Goal: Information Seeking & Learning: Check status

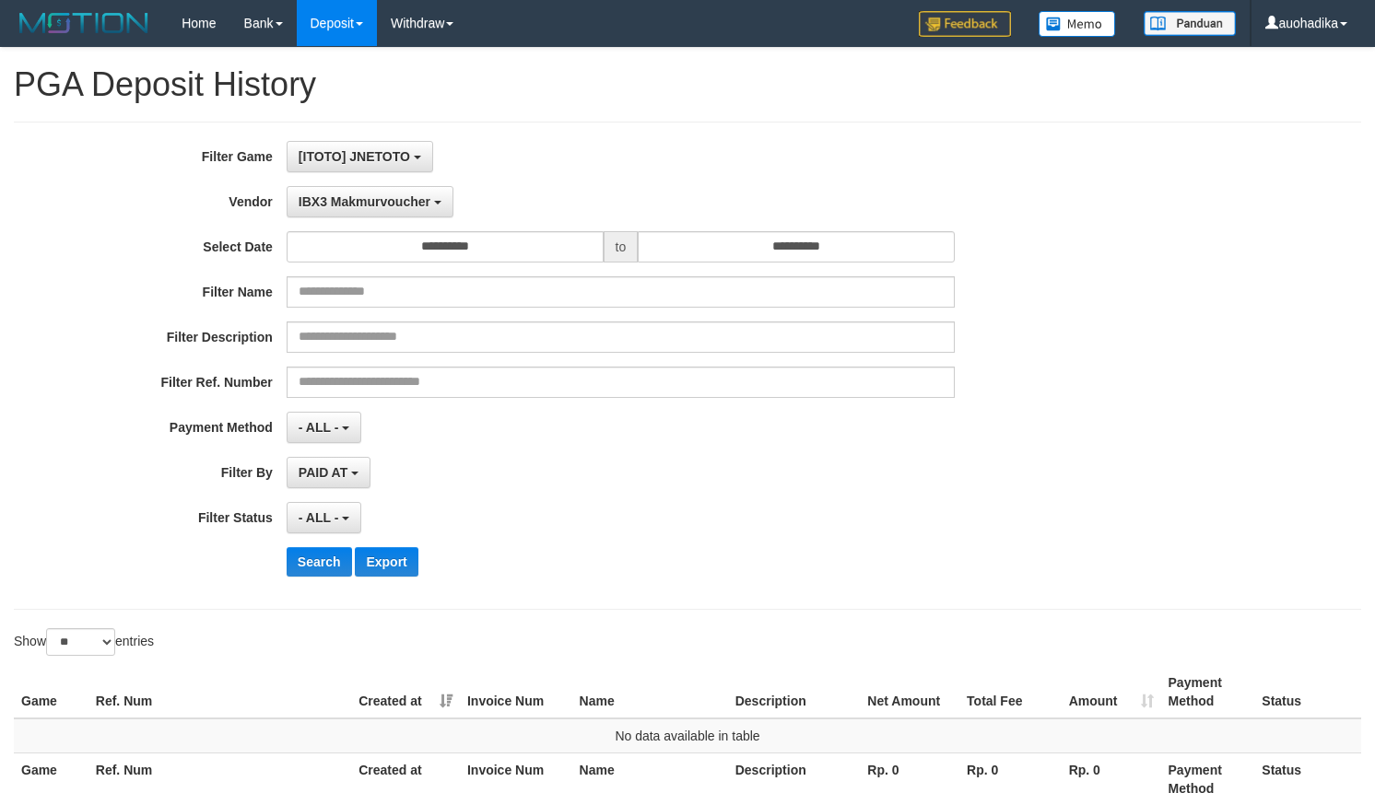
select select "**********"
select select "**"
click at [633, 500] on div "**********" at bounding box center [573, 366] width 1146 height 450
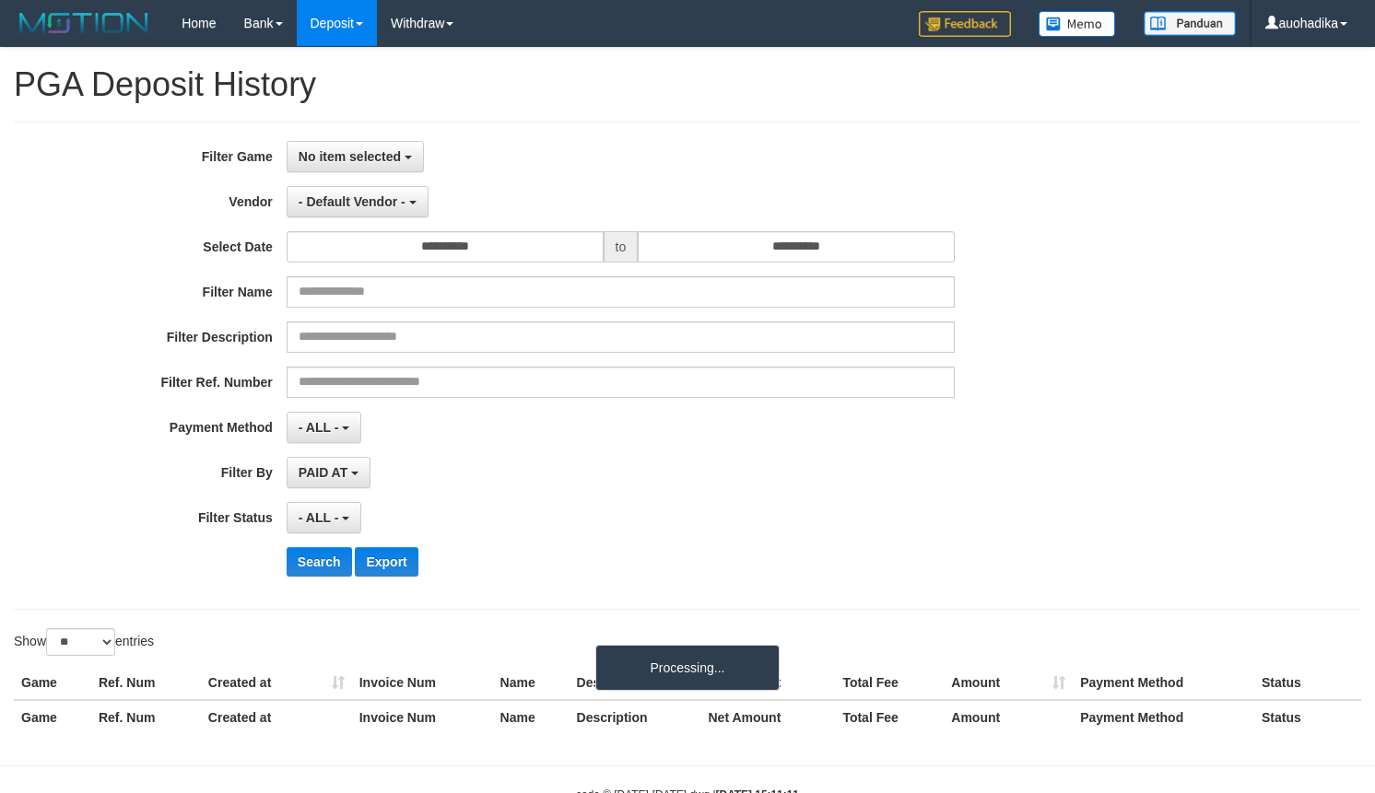
select select
select select "**"
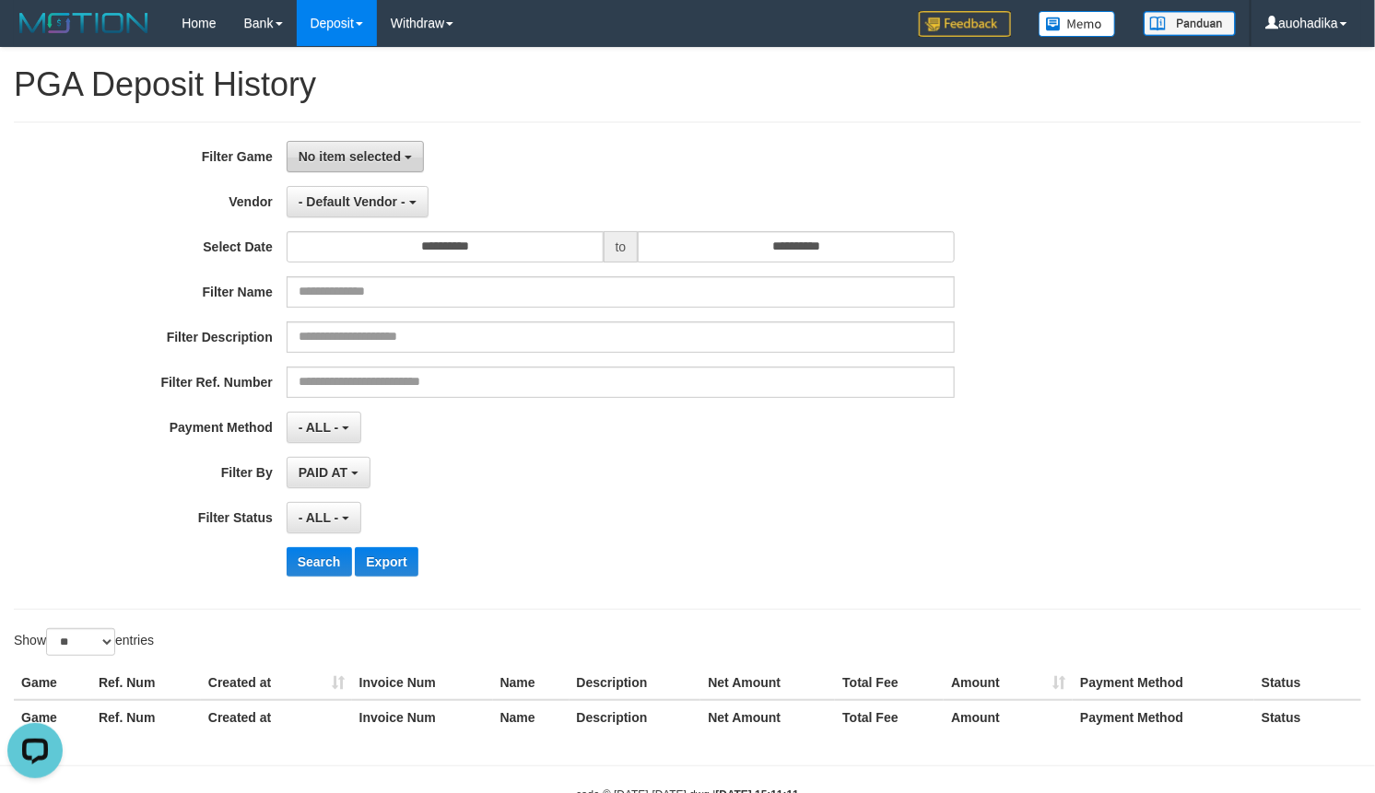
click at [336, 161] on span "No item selected" at bounding box center [350, 156] width 102 height 15
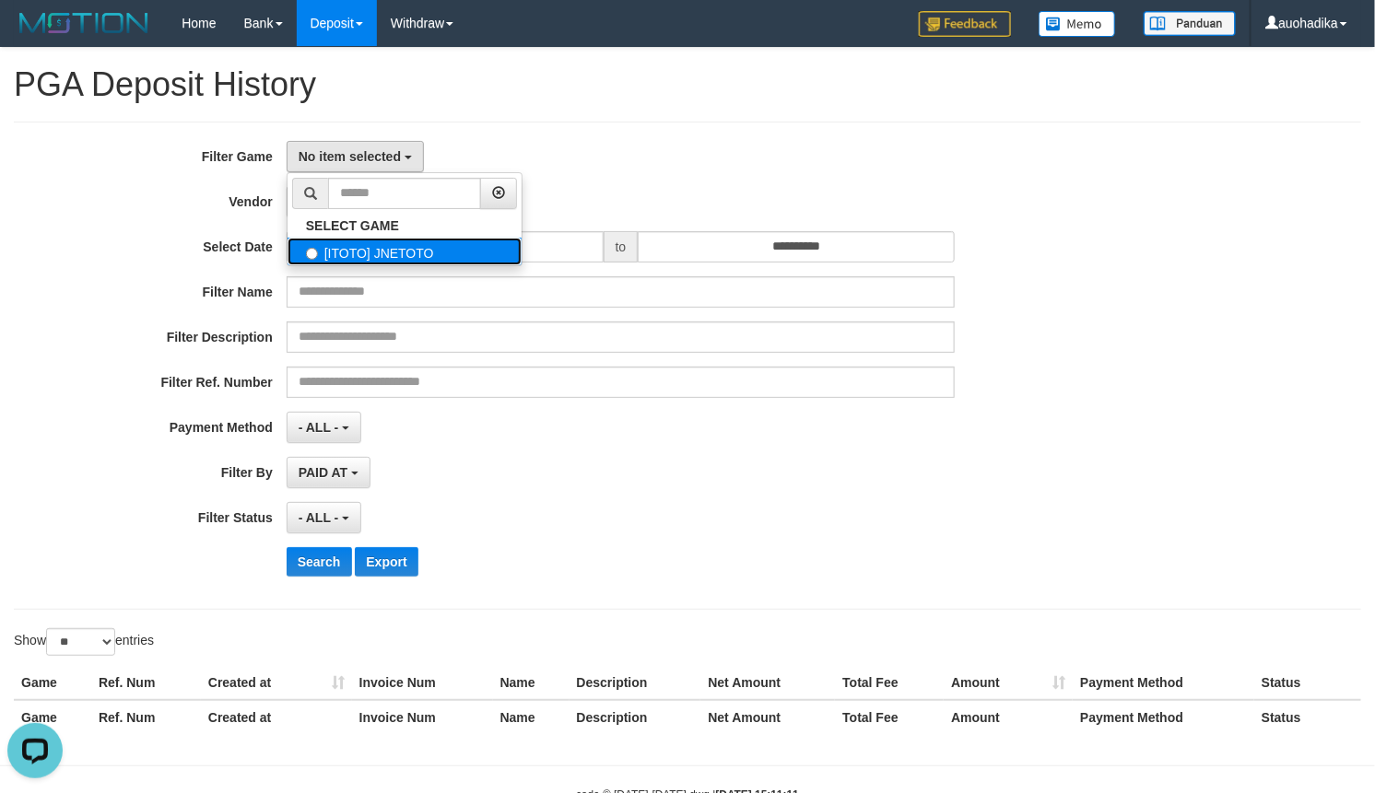
click at [343, 254] on label "[ITOTO] JNETOTO" at bounding box center [405, 252] width 234 height 28
select select "***"
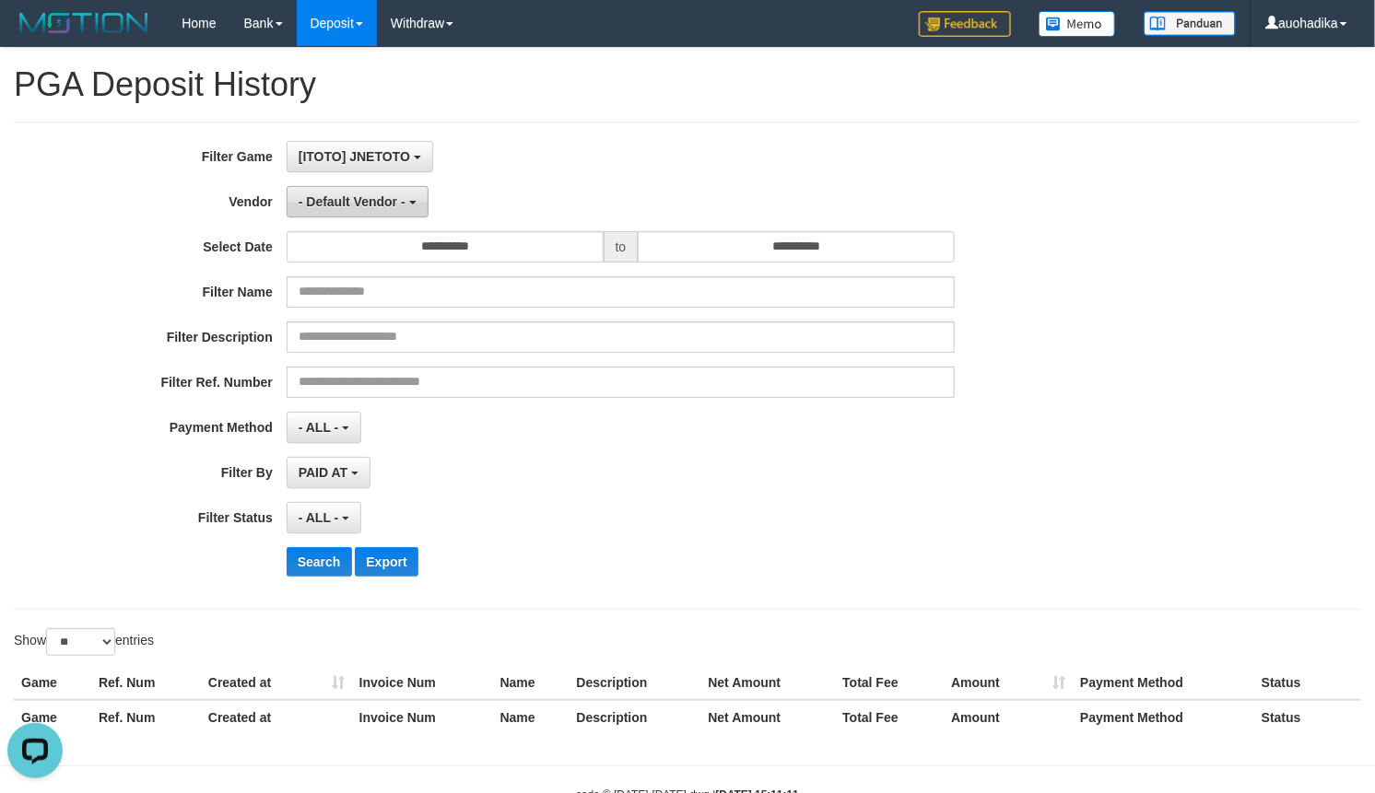
click at [356, 205] on span "- Default Vendor -" at bounding box center [352, 201] width 107 height 15
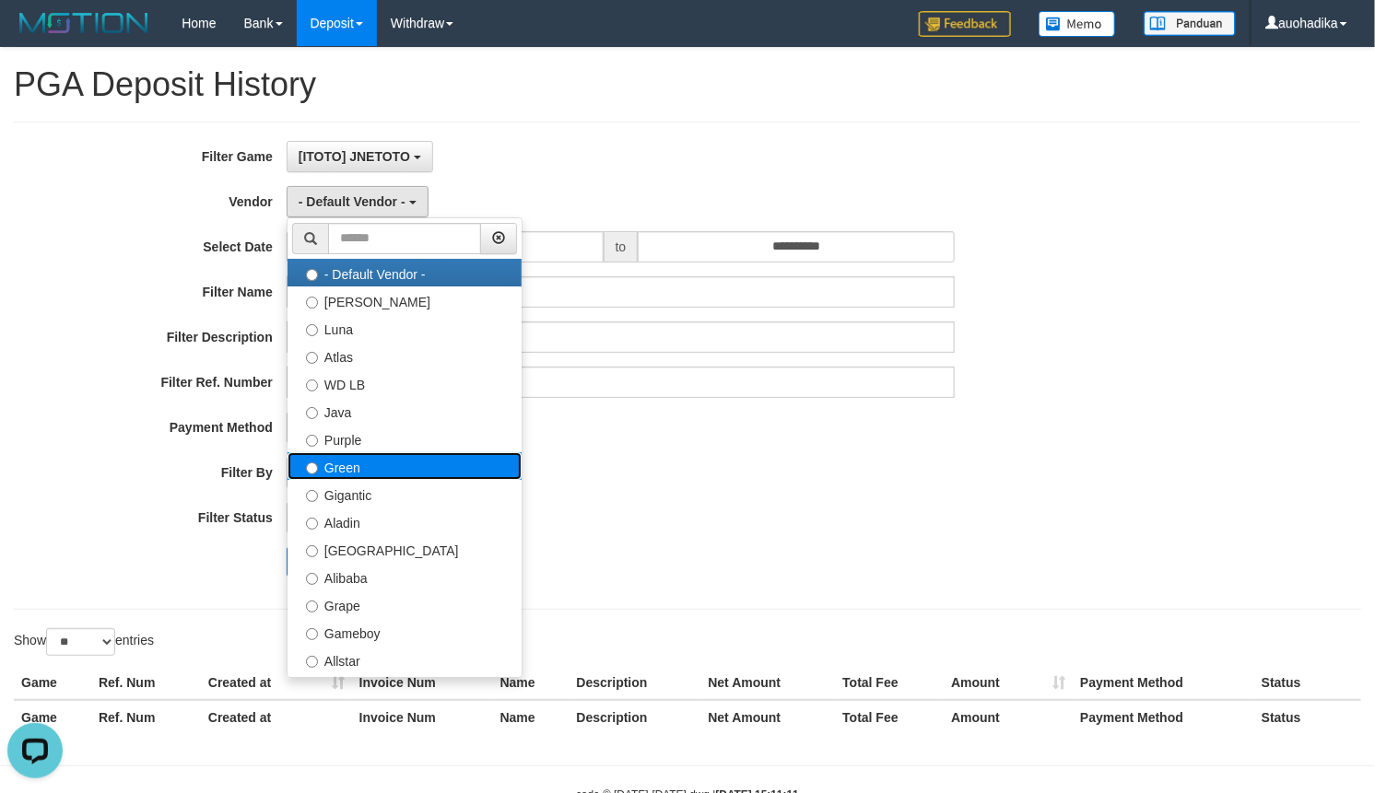
click at [379, 463] on label "Green" at bounding box center [405, 466] width 234 height 28
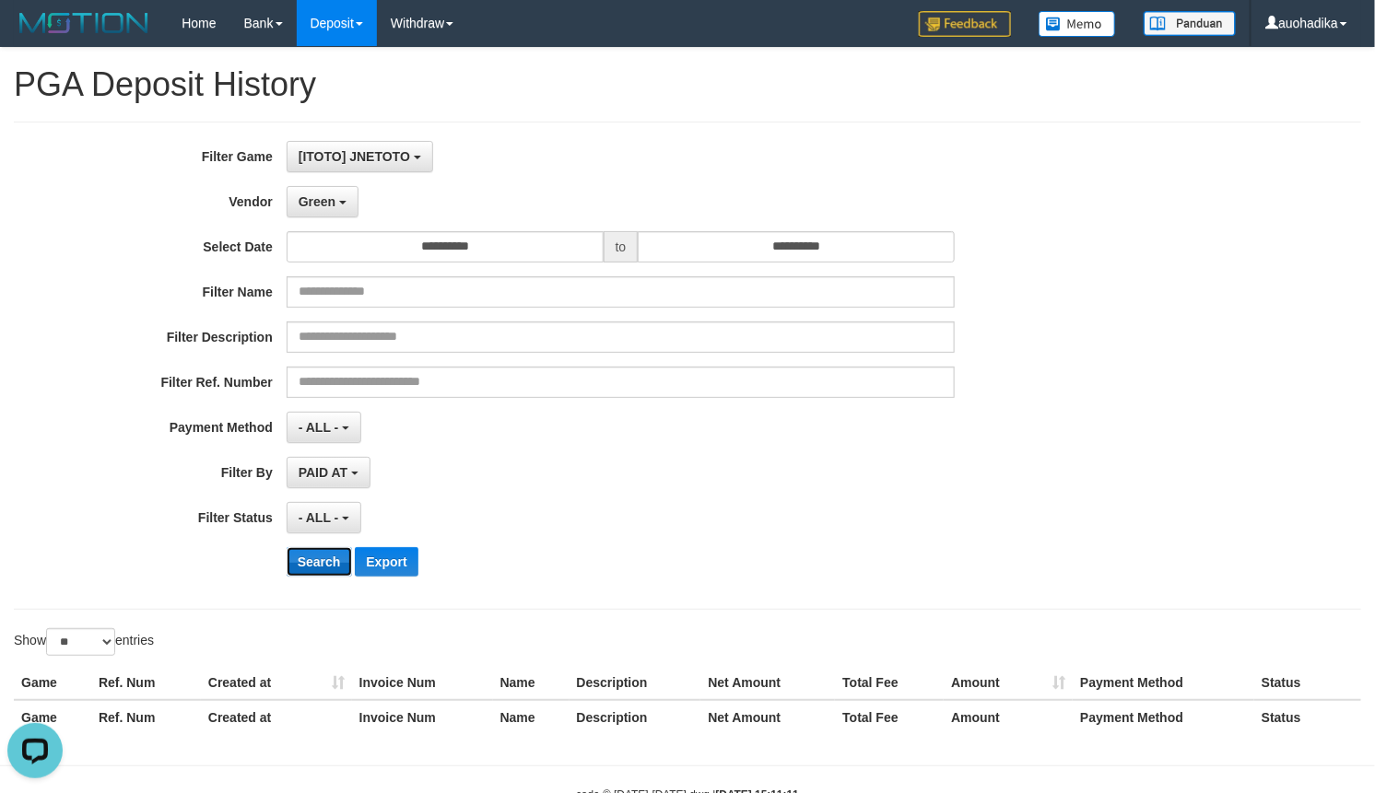
click at [325, 558] on button "Search" at bounding box center [319, 561] width 65 height 29
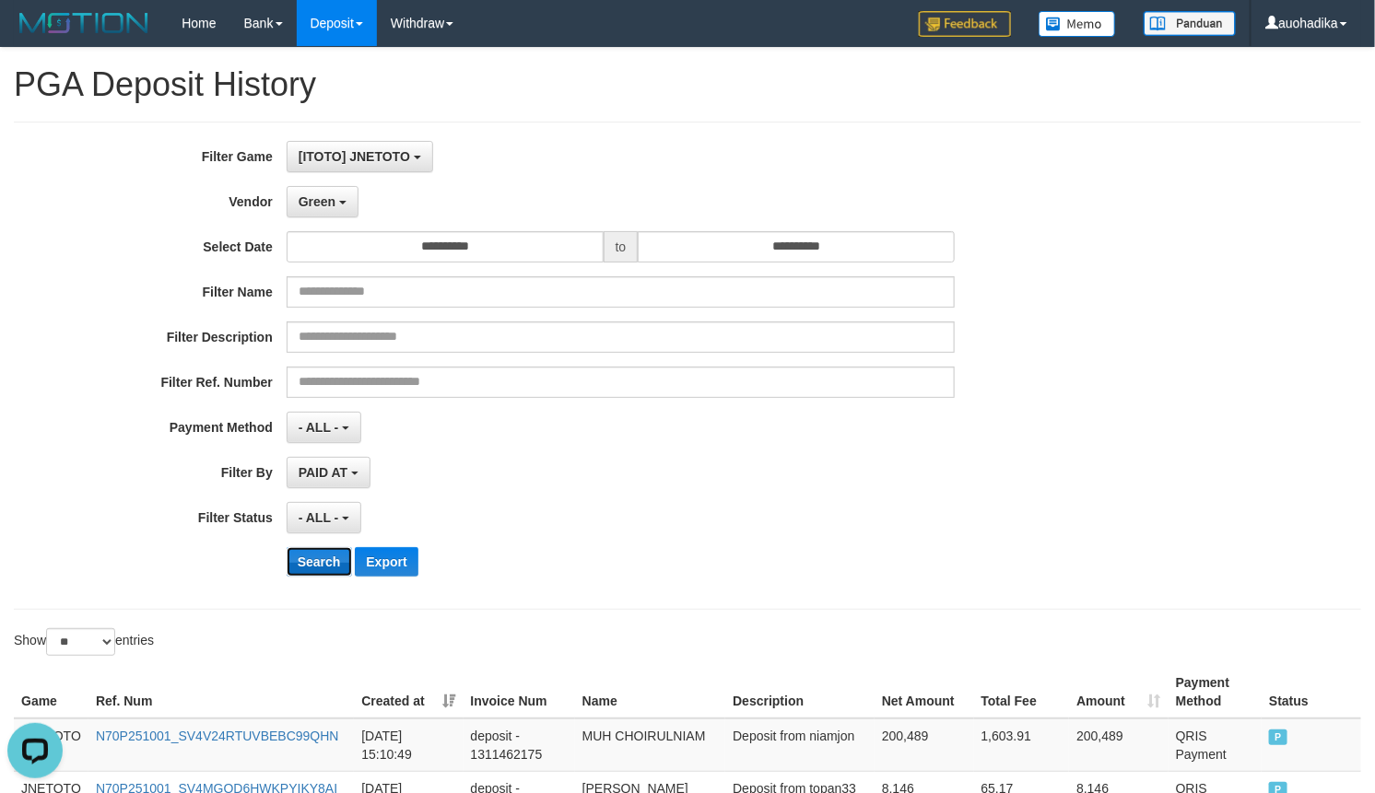
click at [324, 558] on button "Search" at bounding box center [319, 561] width 65 height 29
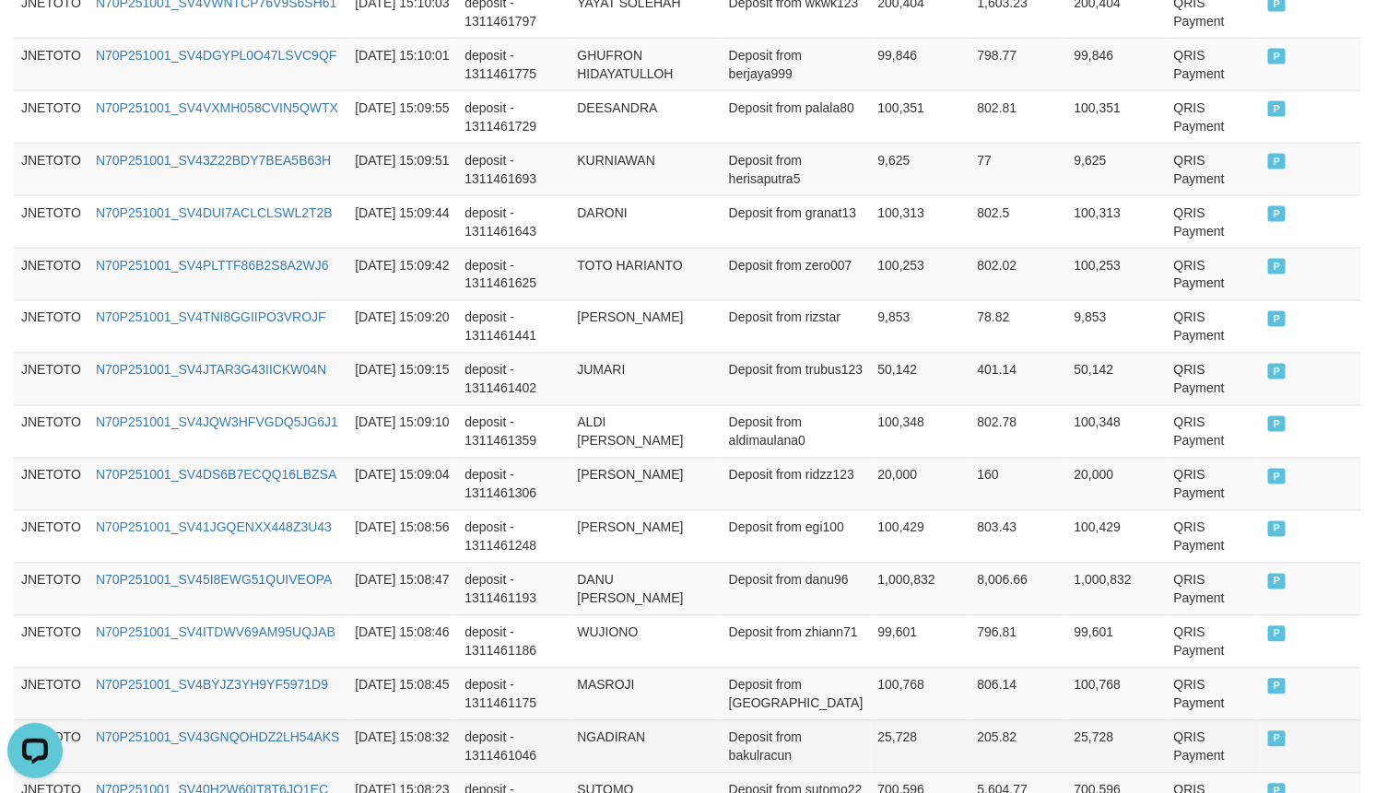
scroll to position [1447, 0]
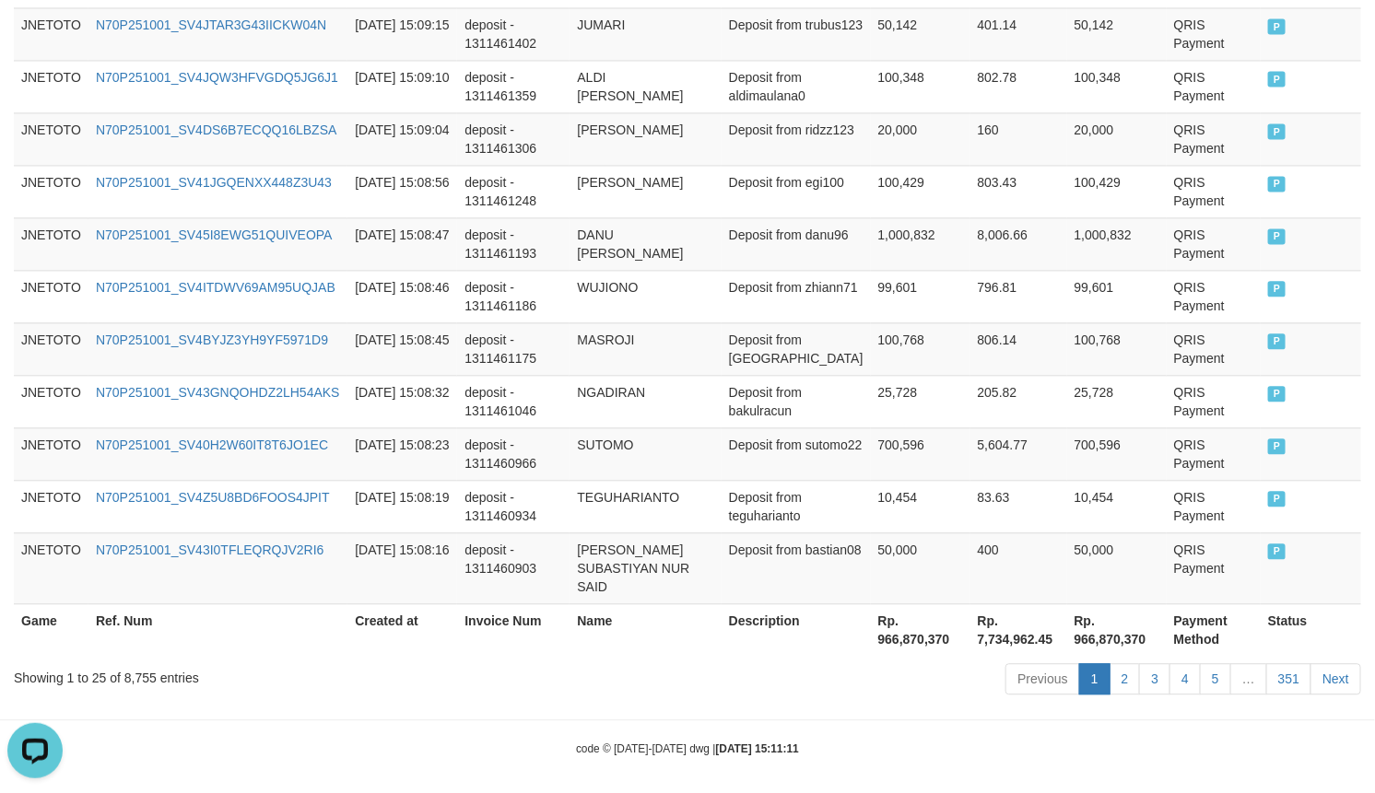
click at [144, 668] on div "Showing 1 to 25 of 8,755 entries" at bounding box center [287, 675] width 546 height 26
copy div "8,755"
drag, startPoint x: 738, startPoint y: 687, endPoint x: 760, endPoint y: 682, distance: 22.6
click at [753, 687] on div "Previous 1 2 3 4 5 … 351 Next" at bounding box center [974, 682] width 774 height 40
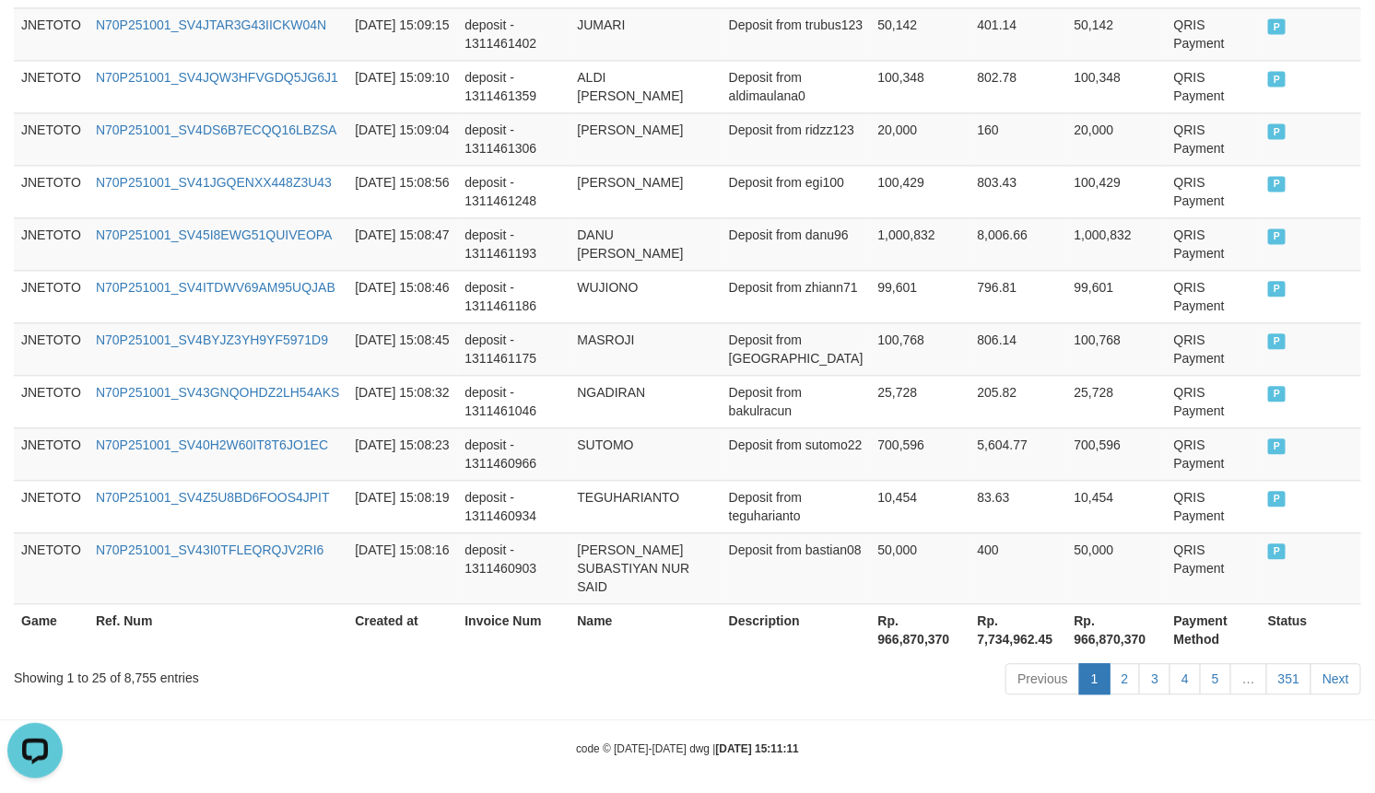
click at [908, 637] on th "Rp. 966,870,370" at bounding box center [921, 630] width 100 height 53
copy th "966,870,370"
drag, startPoint x: 977, startPoint y: 716, endPoint x: 936, endPoint y: 781, distance: 76.2
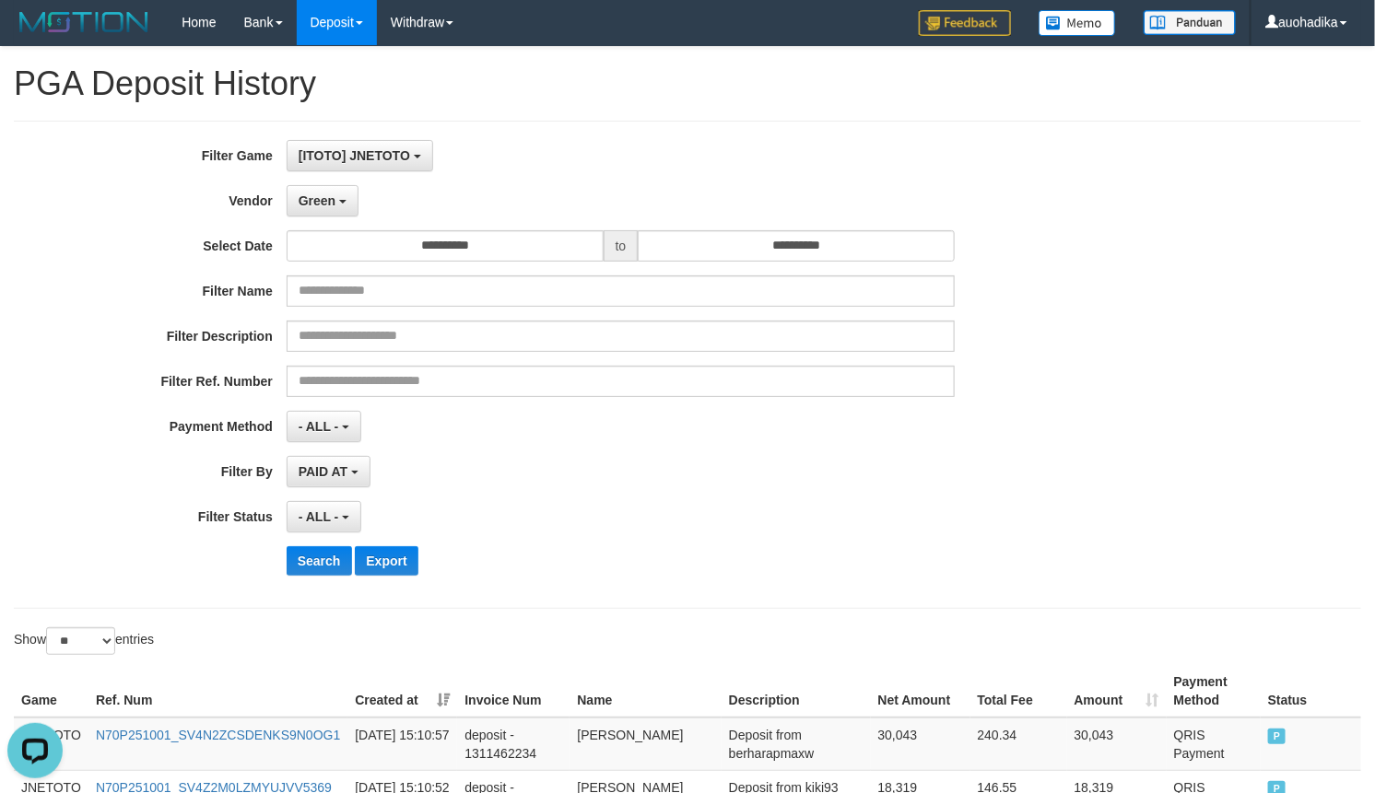
scroll to position [0, 0]
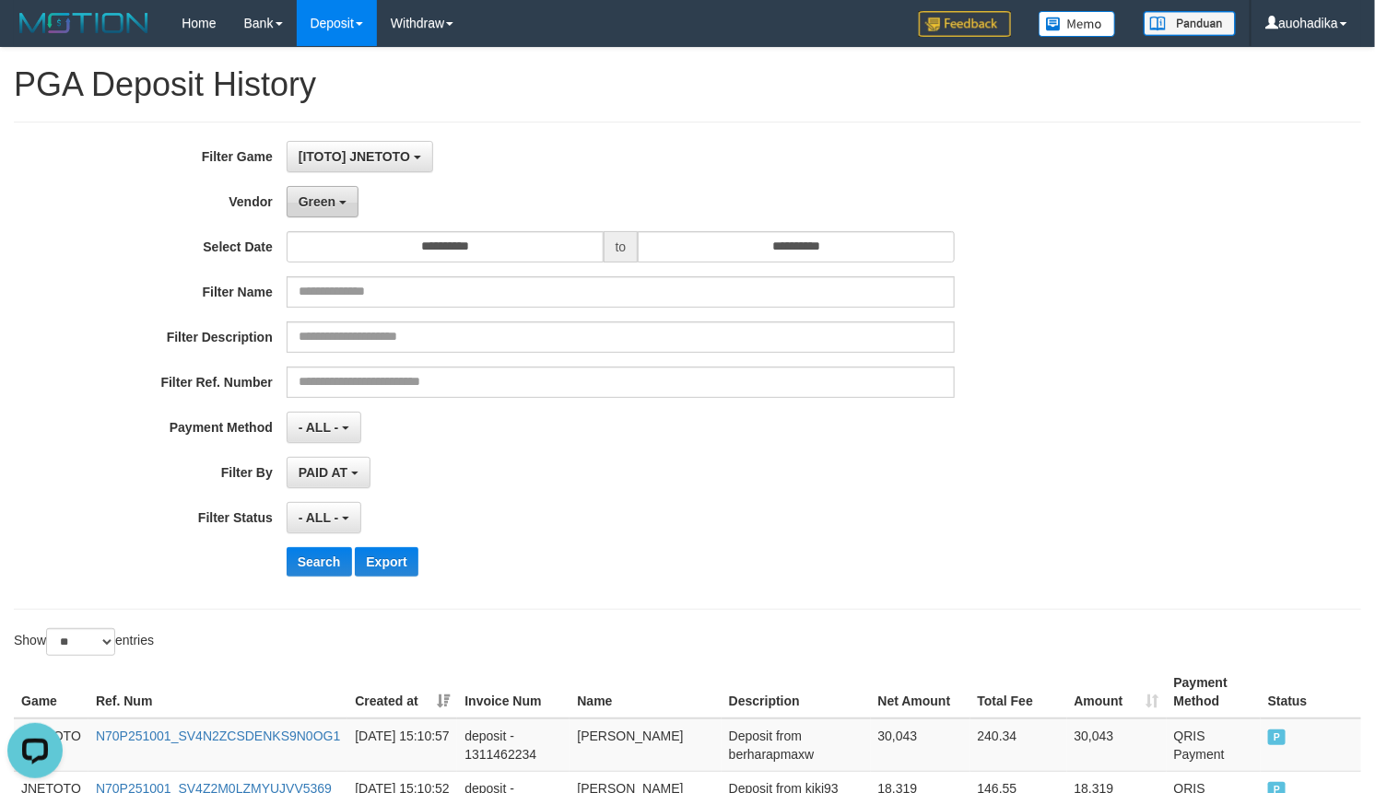
click at [342, 217] on button "Green" at bounding box center [323, 201] width 72 height 31
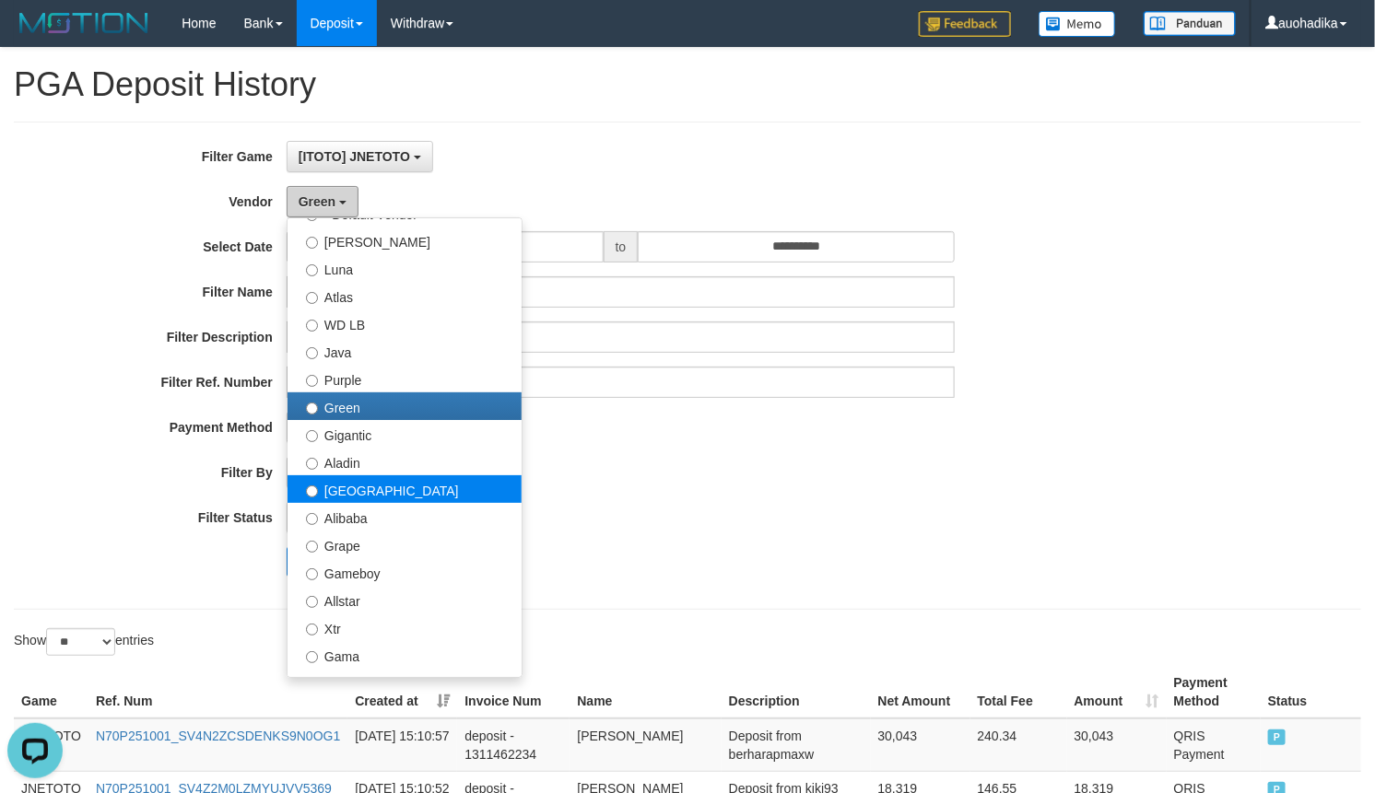
scroll to position [461, 0]
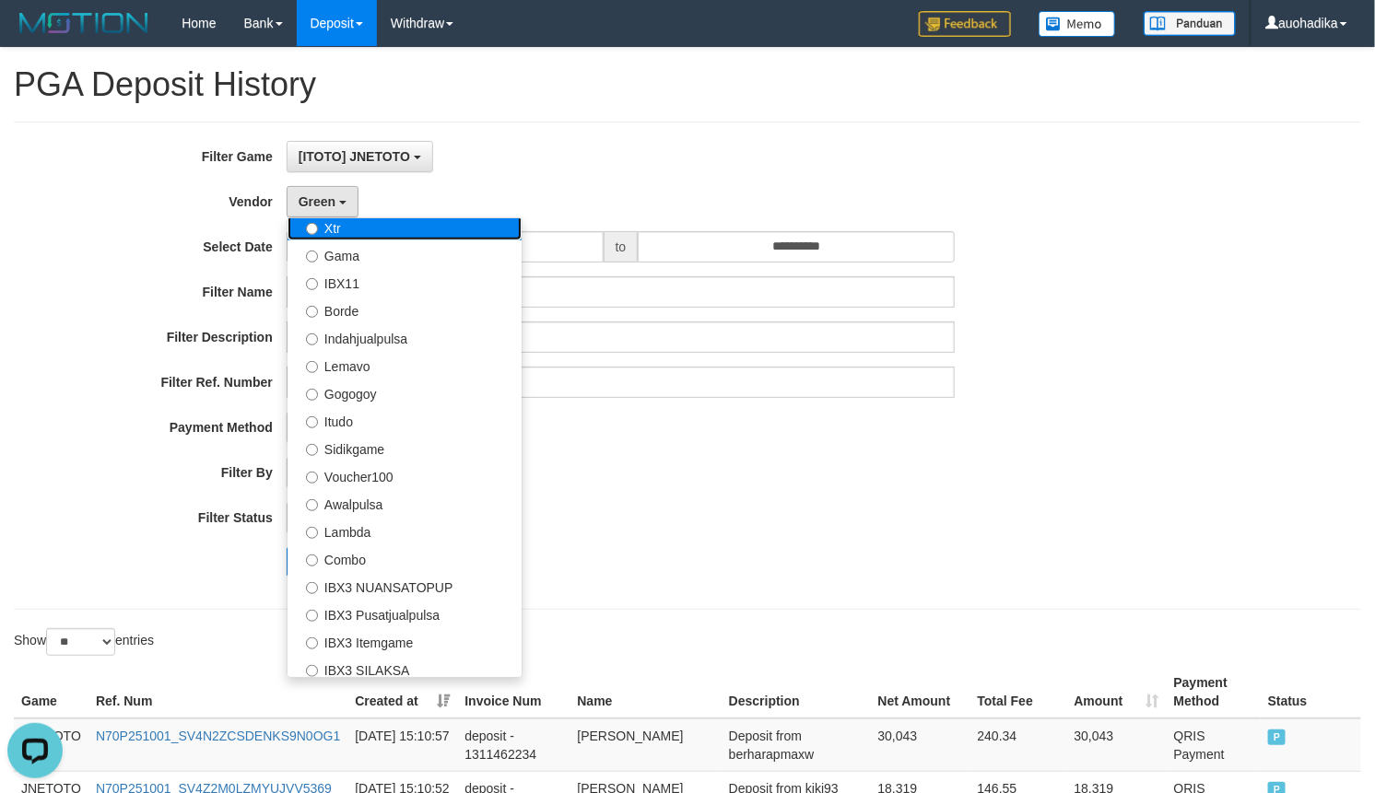
click at [347, 231] on label "Xtr" at bounding box center [405, 227] width 234 height 28
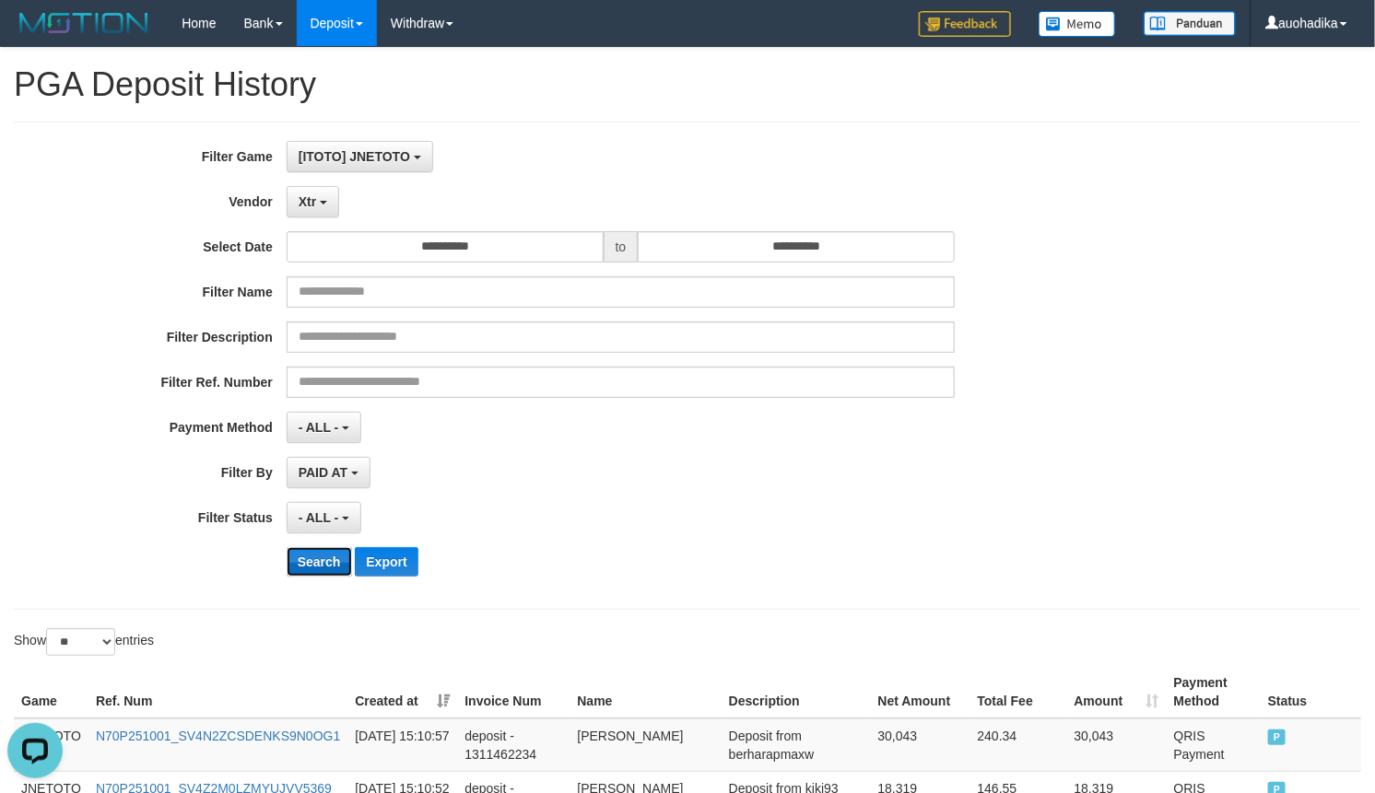
click at [323, 568] on button "Search" at bounding box center [319, 561] width 65 height 29
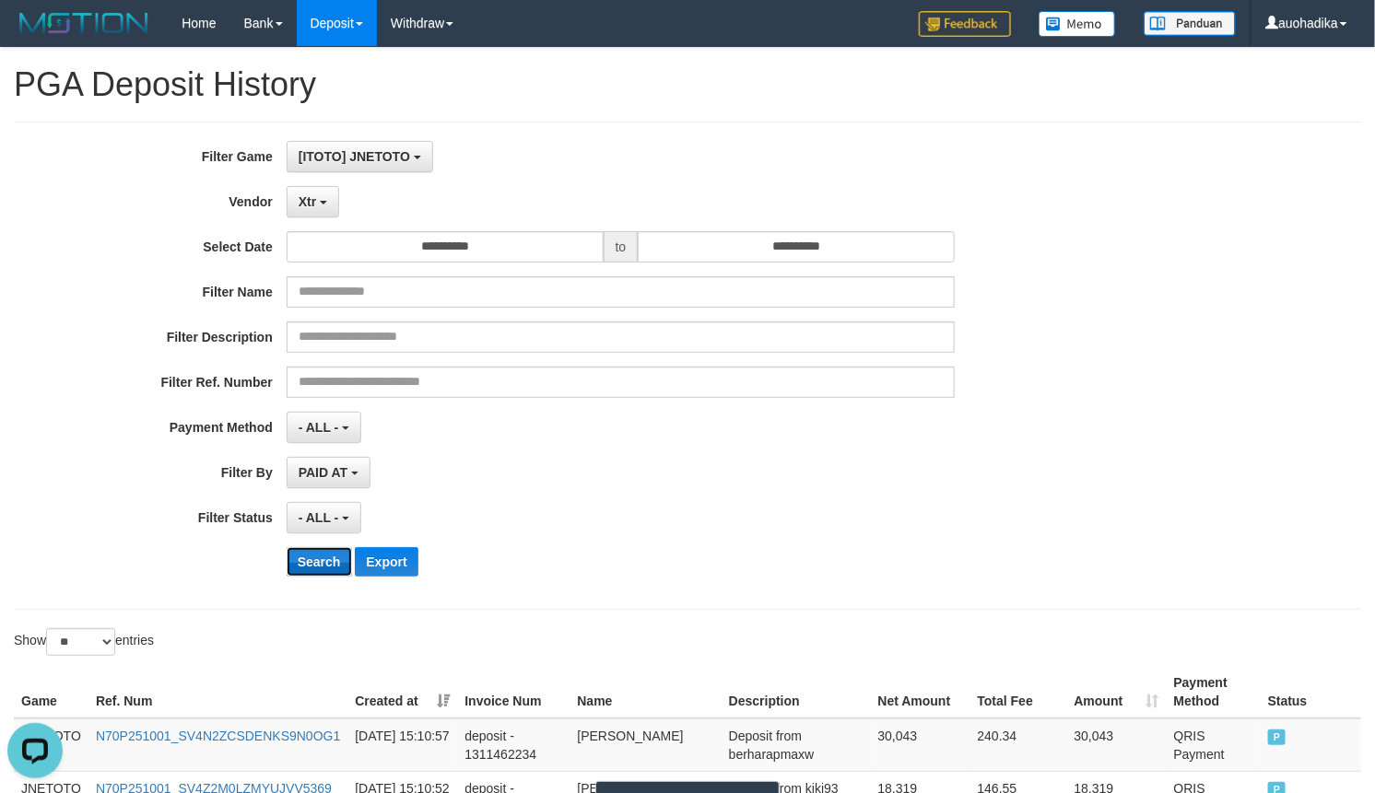
click at [323, 568] on button "Search" at bounding box center [319, 561] width 65 height 29
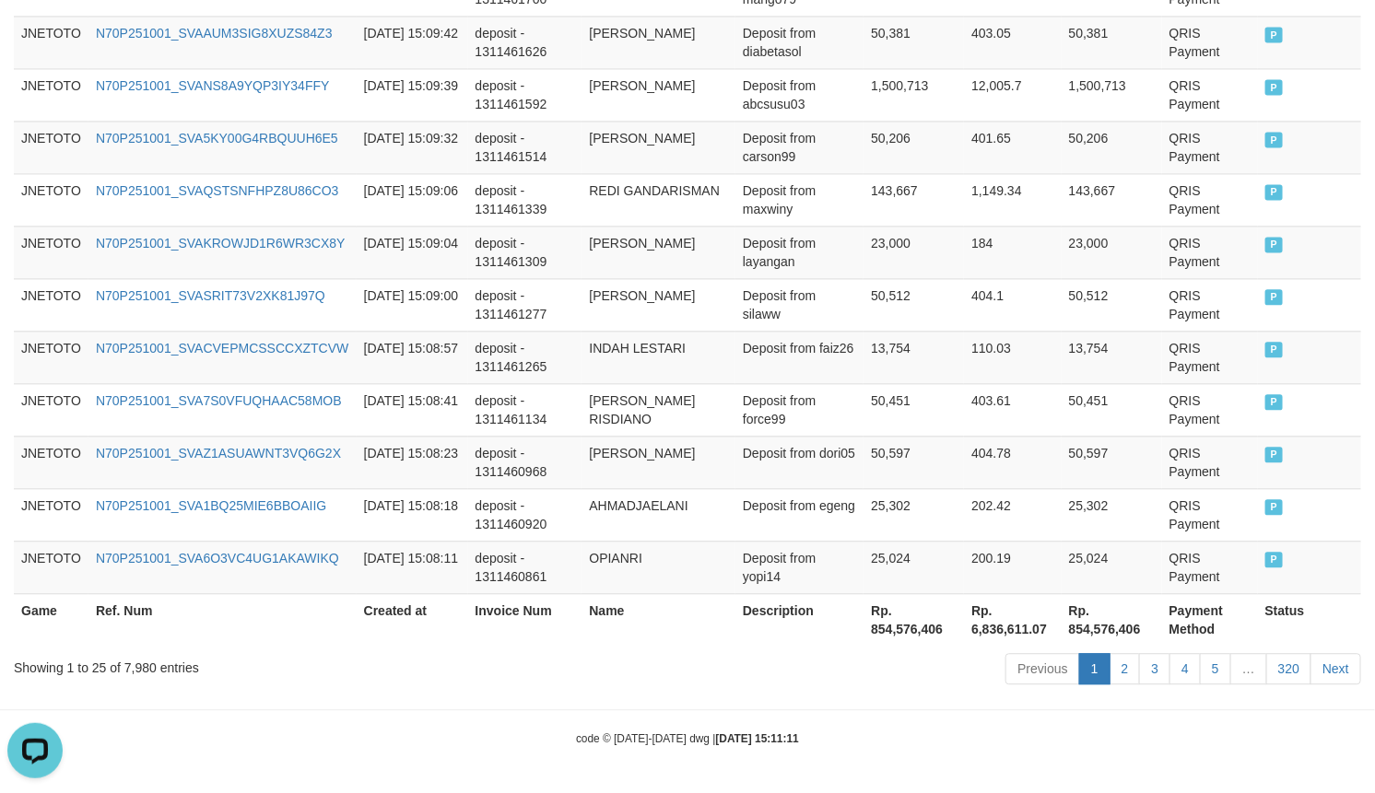
scroll to position [1447, 0]
click at [135, 664] on div "Showing 1 to 25 of 7,980 entries" at bounding box center [287, 665] width 546 height 26
click at [148, 671] on div "Showing 1 to 25 of 7,980 entries" at bounding box center [287, 665] width 546 height 26
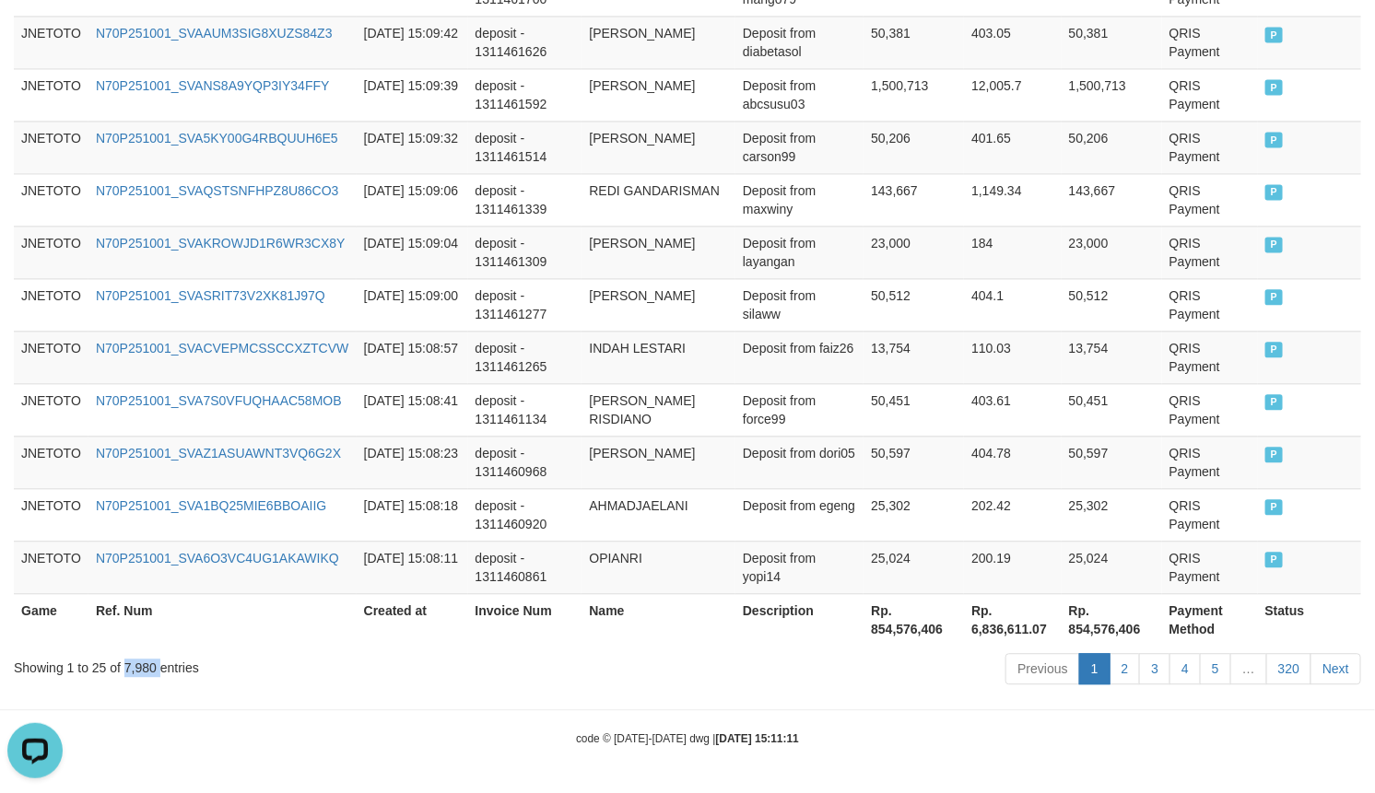
copy div "7,980"
click at [910, 633] on th "Rp. 854,576,406" at bounding box center [914, 619] width 100 height 53
copy th "854,576,406"
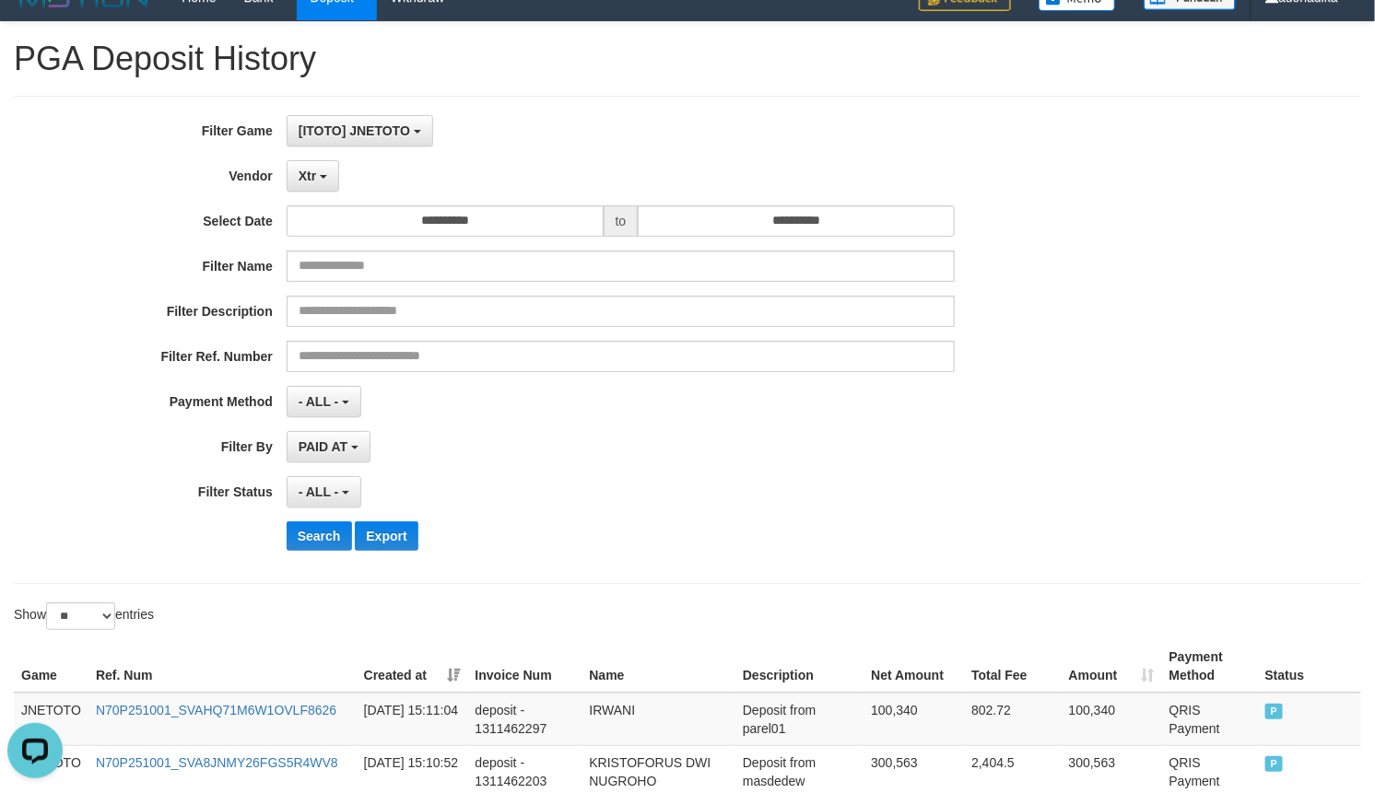
scroll to position [0, 0]
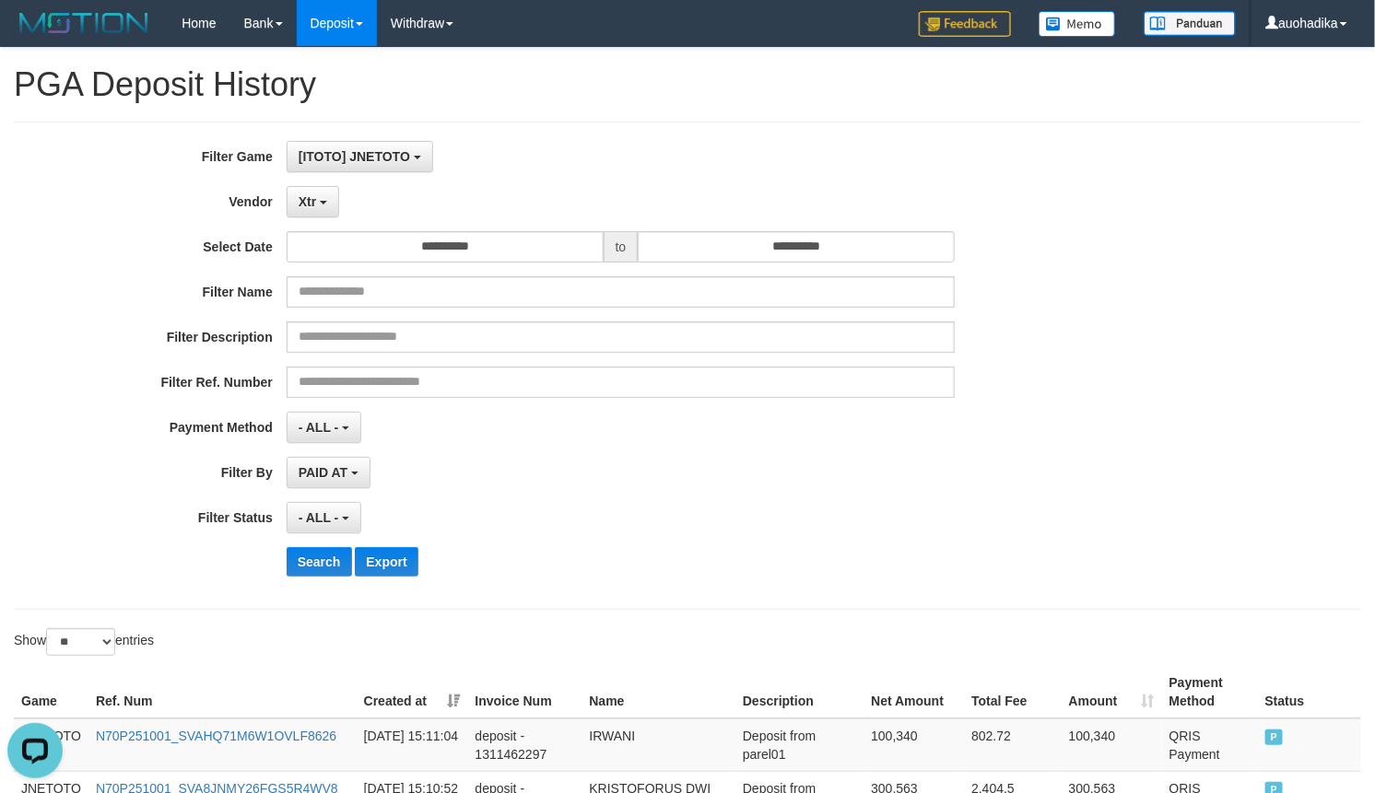
click at [329, 218] on div "**********" at bounding box center [573, 366] width 1146 height 450
click at [323, 215] on button "Xtr" at bounding box center [313, 201] width 53 height 31
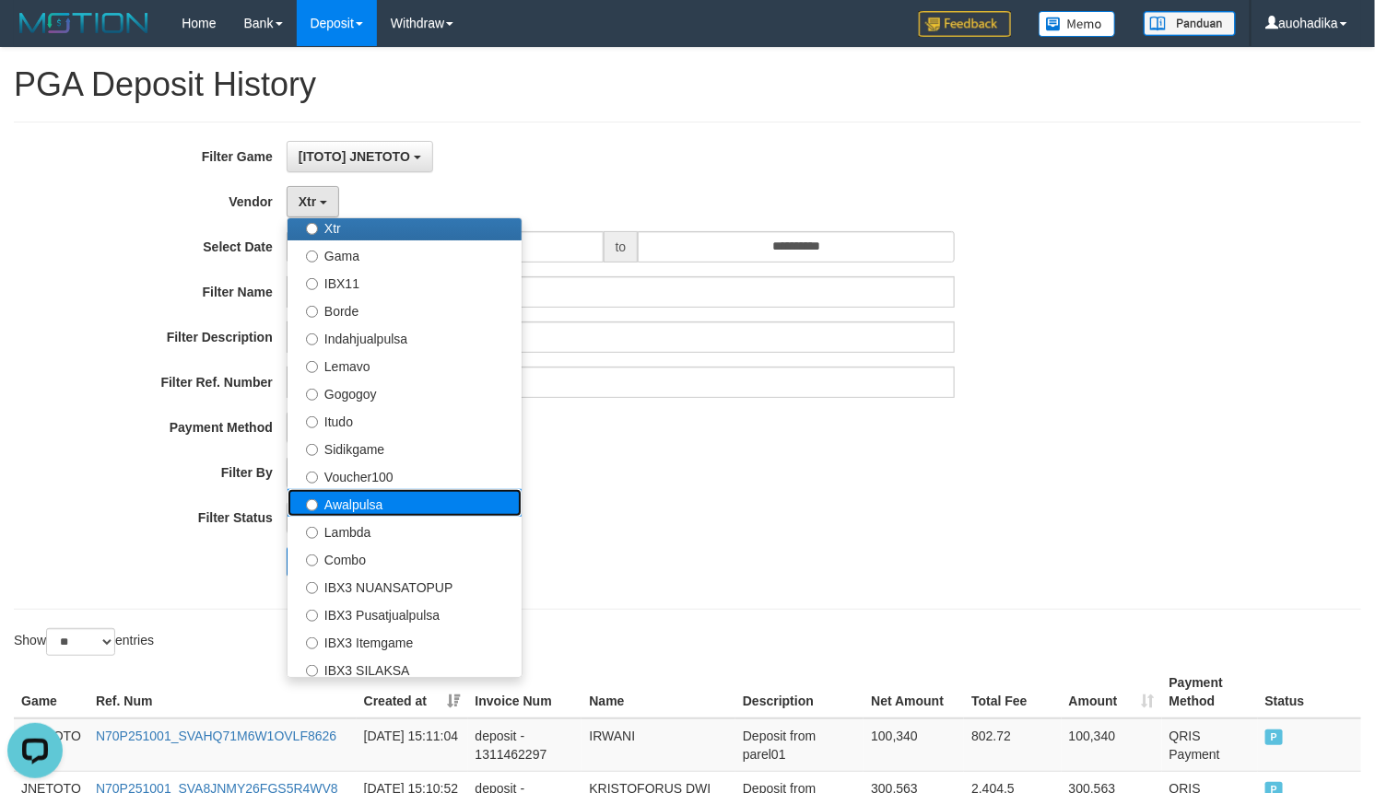
click at [367, 499] on label "Awalpulsa" at bounding box center [405, 503] width 234 height 28
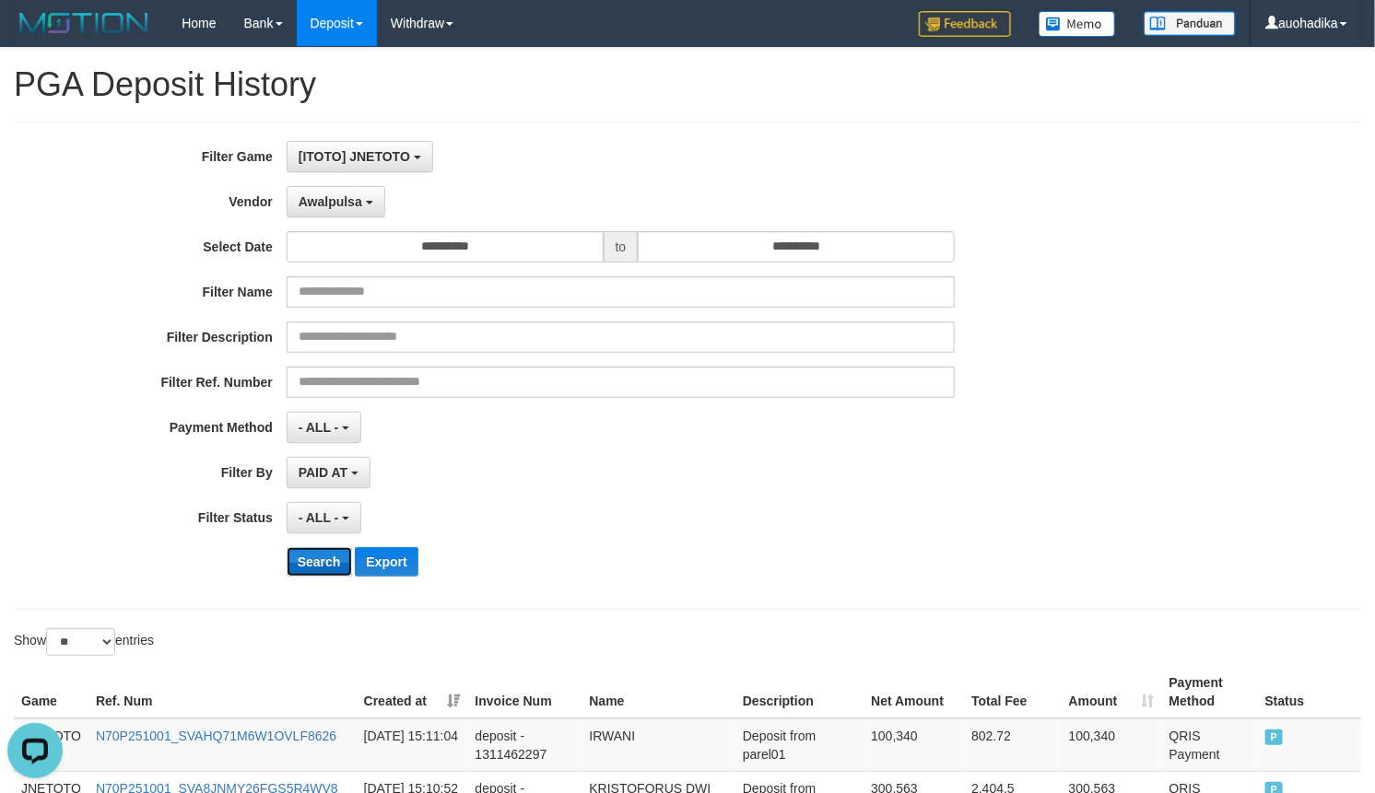
click at [319, 571] on button "Search" at bounding box center [319, 561] width 65 height 29
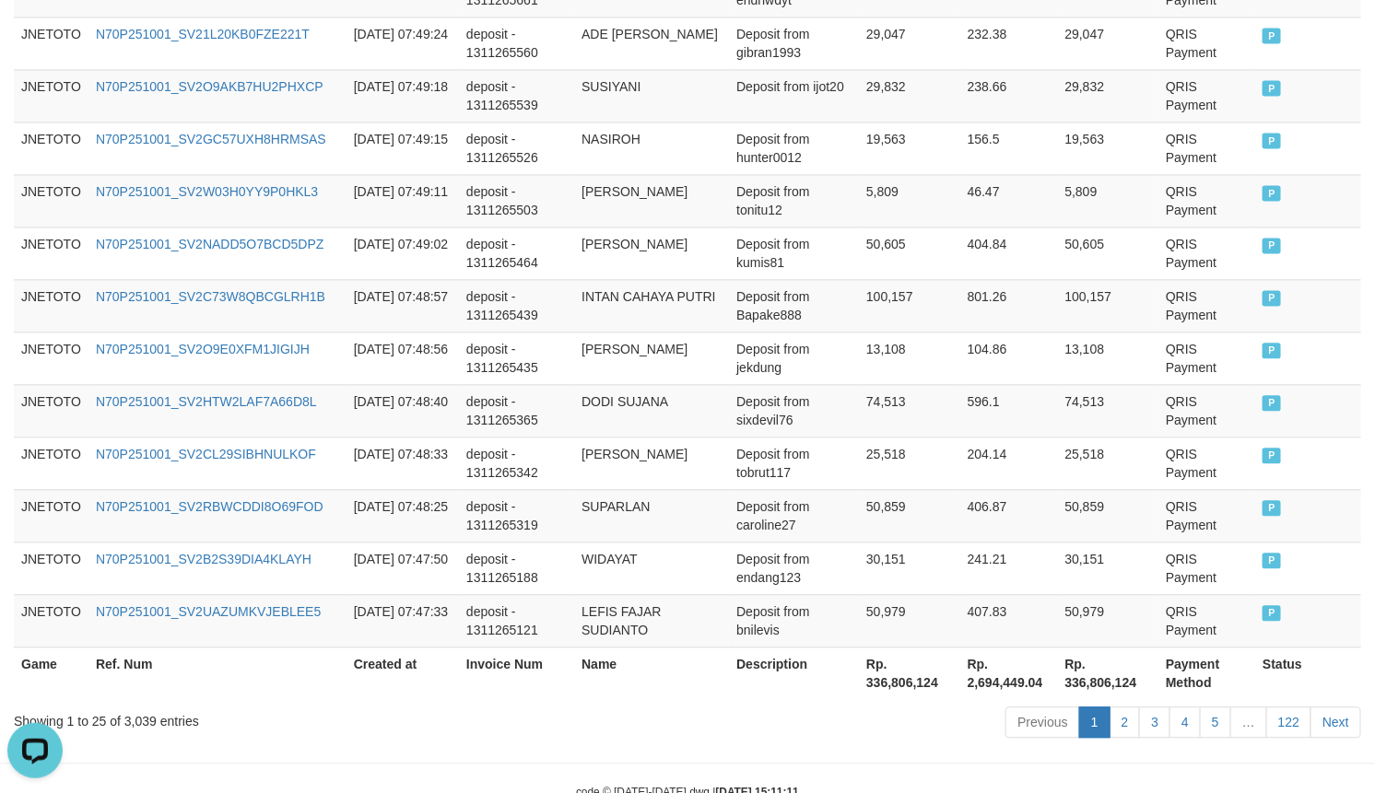
scroll to position [1447, 0]
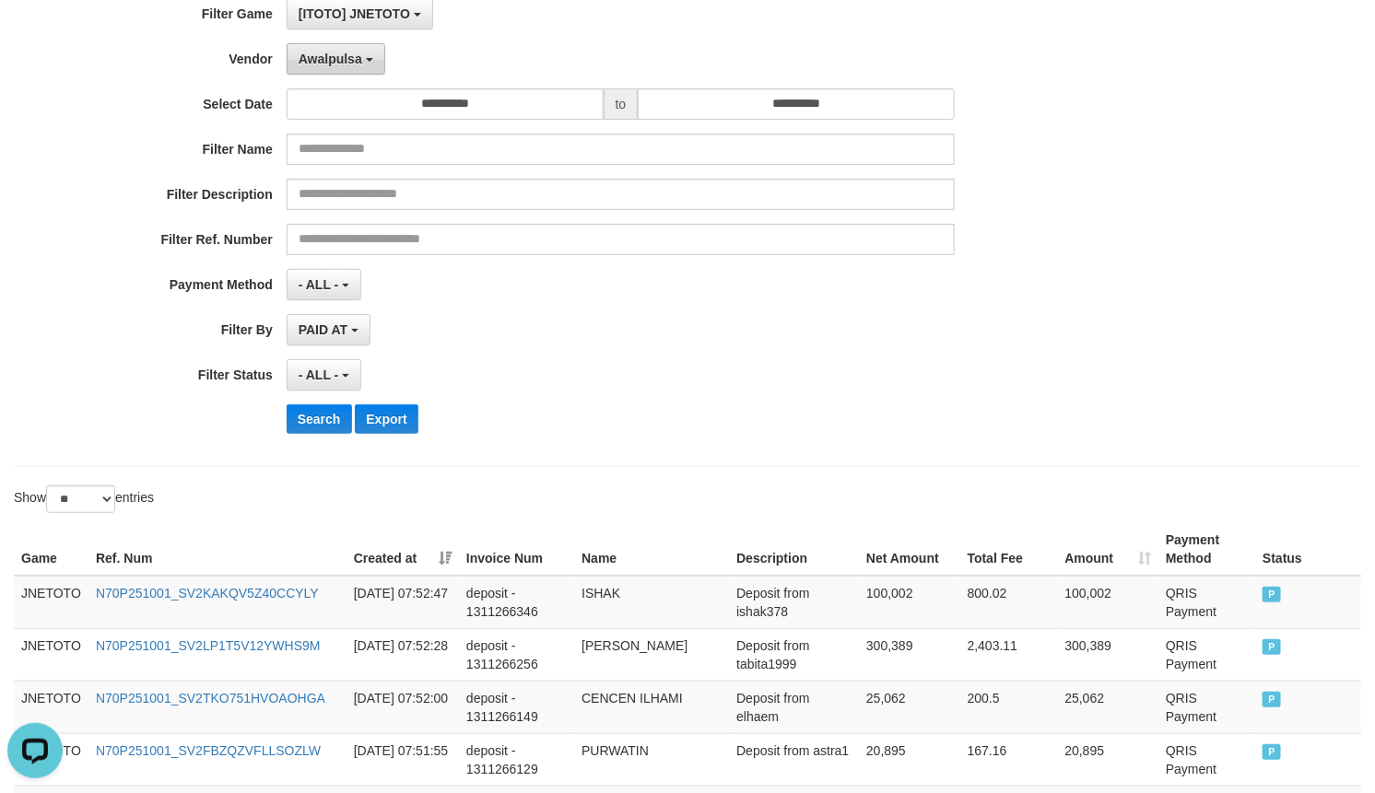
scroll to position [0, 0]
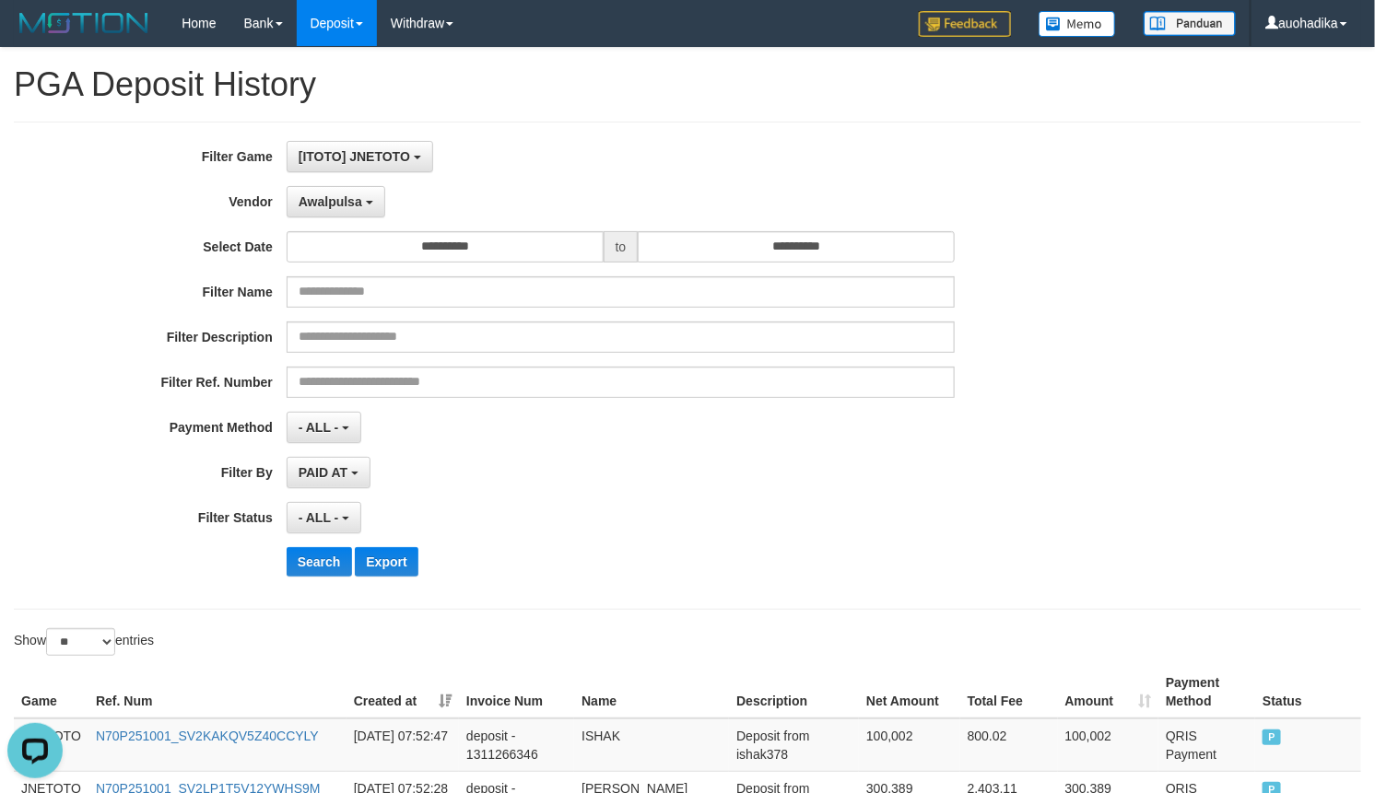
click at [344, 227] on div "**********" at bounding box center [573, 366] width 1146 height 450
click at [347, 206] on span "Awalpulsa" at bounding box center [331, 201] width 64 height 15
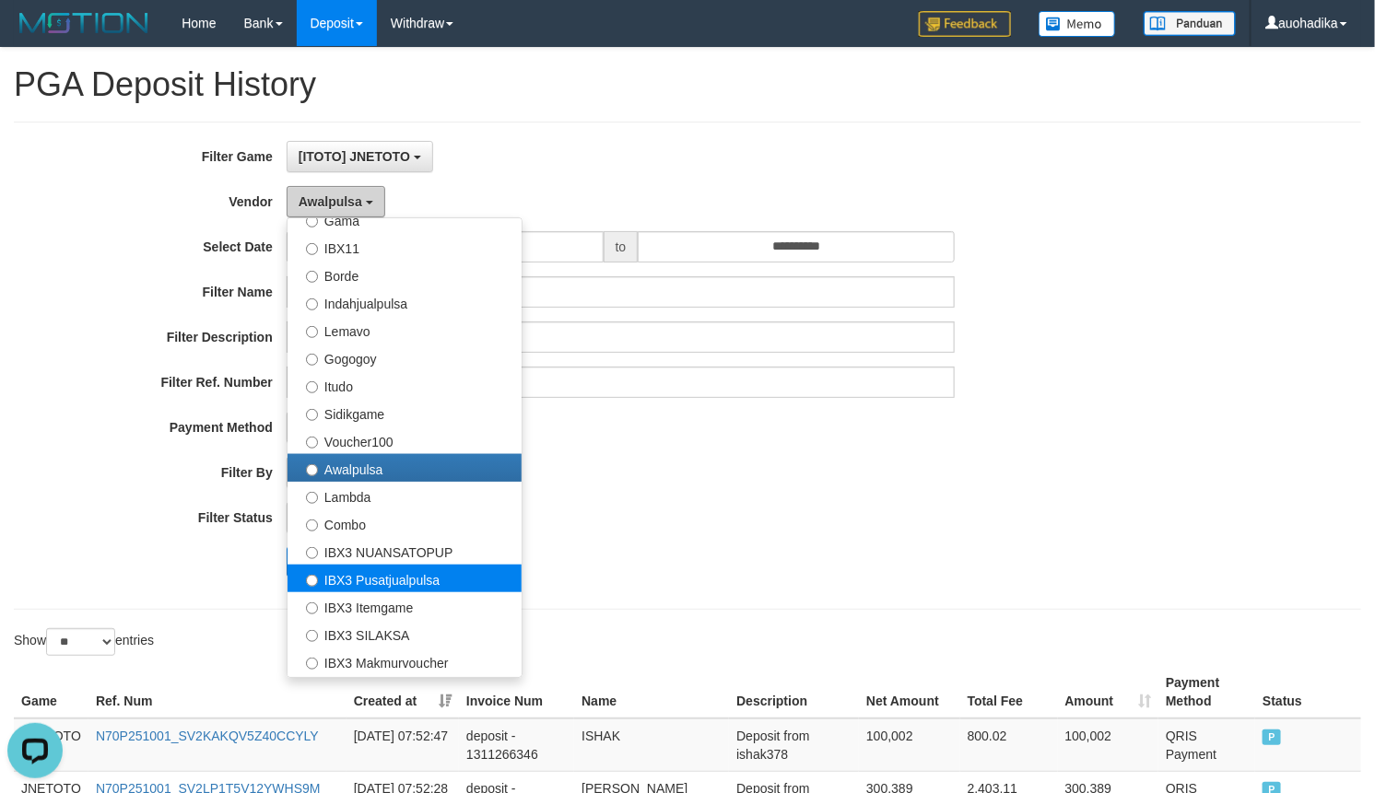
scroll to position [688, 0]
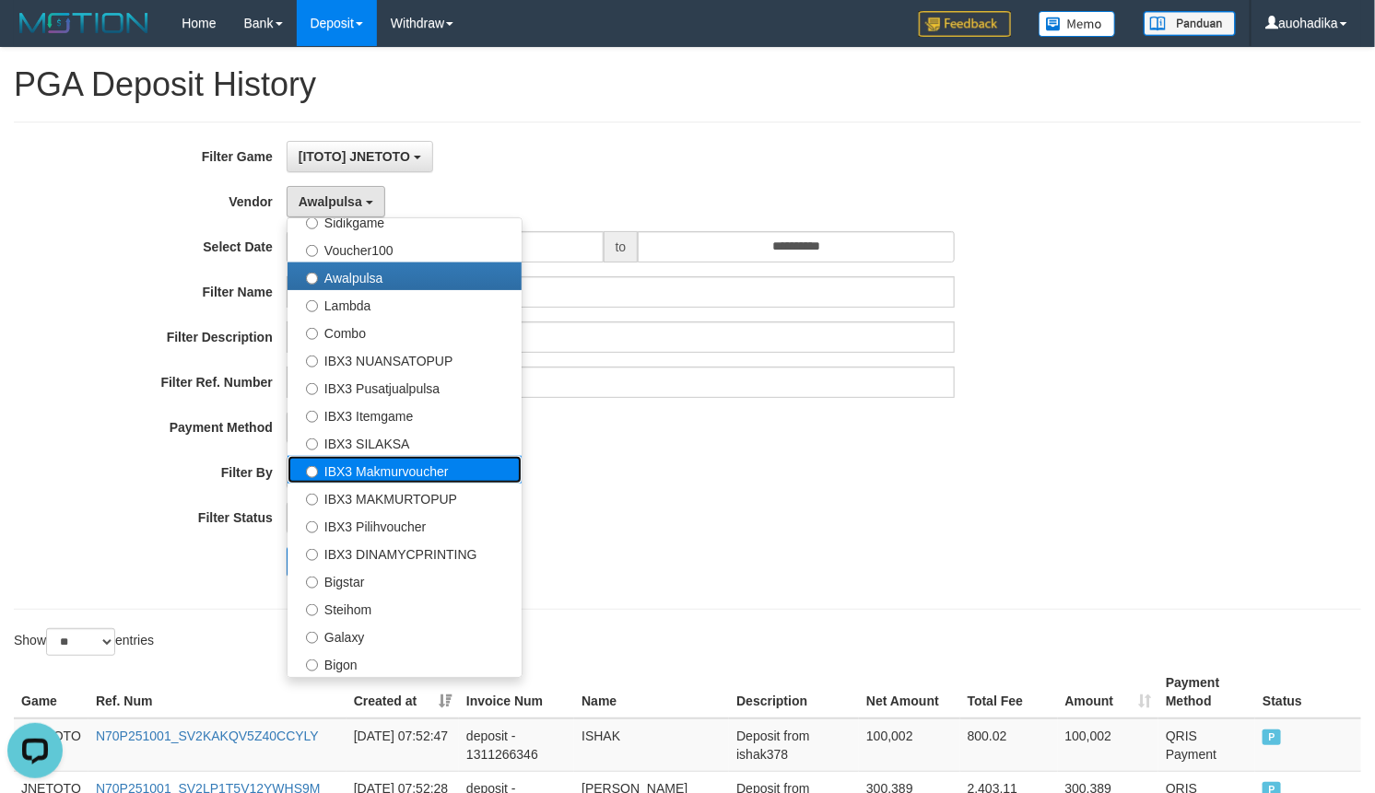
click at [438, 475] on label "IBX3 Makmurvoucher" at bounding box center [405, 470] width 234 height 28
select select "**********"
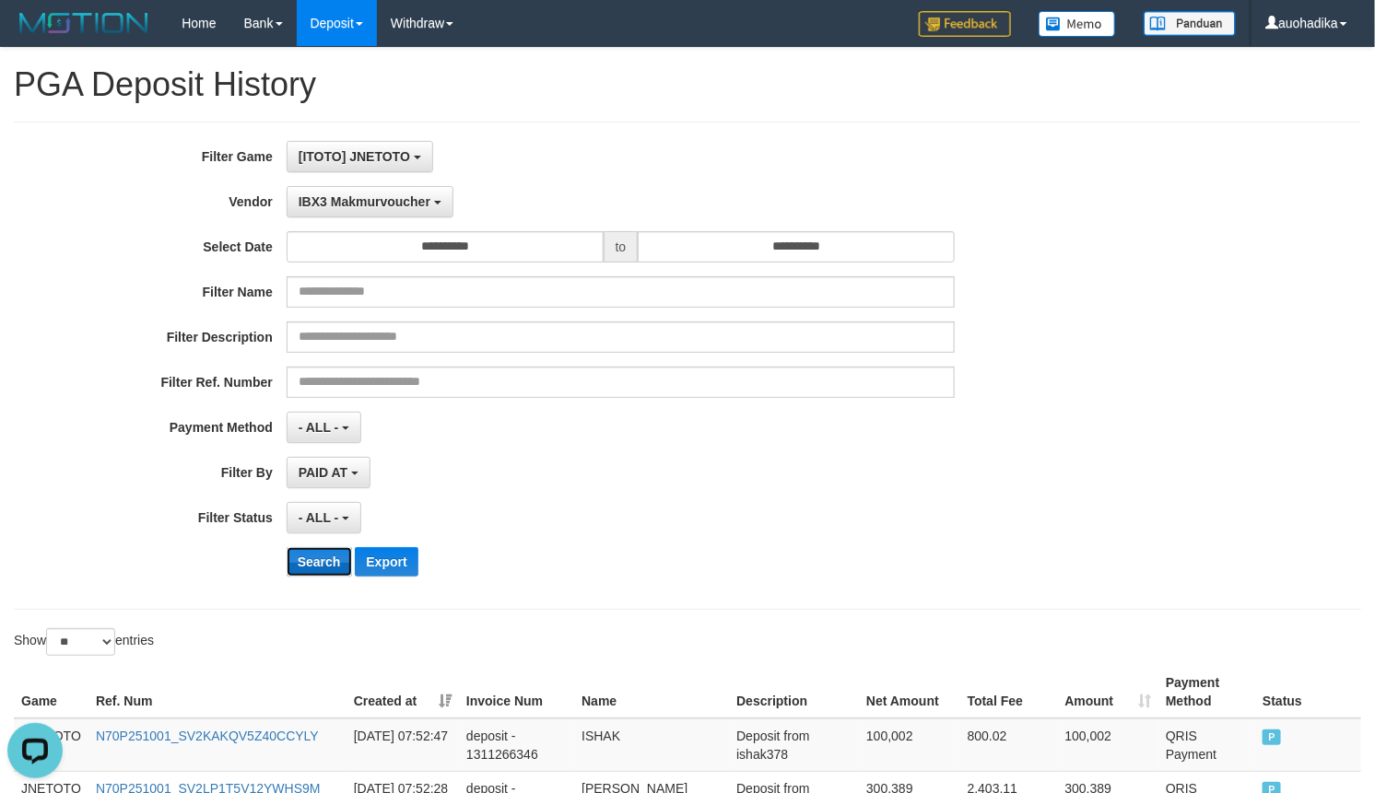
click at [338, 560] on button "Search" at bounding box center [319, 561] width 65 height 29
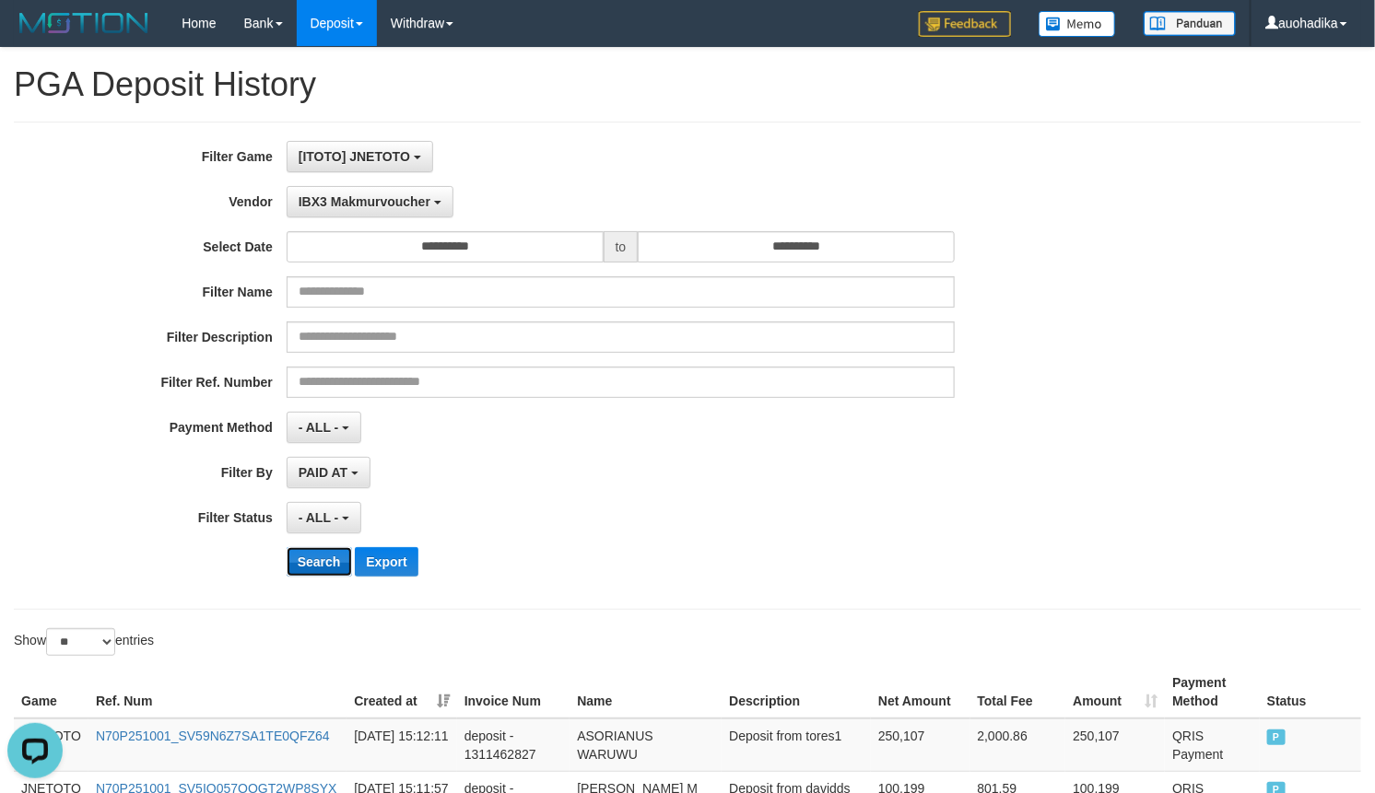
click at [338, 560] on button "Search" at bounding box center [319, 561] width 65 height 29
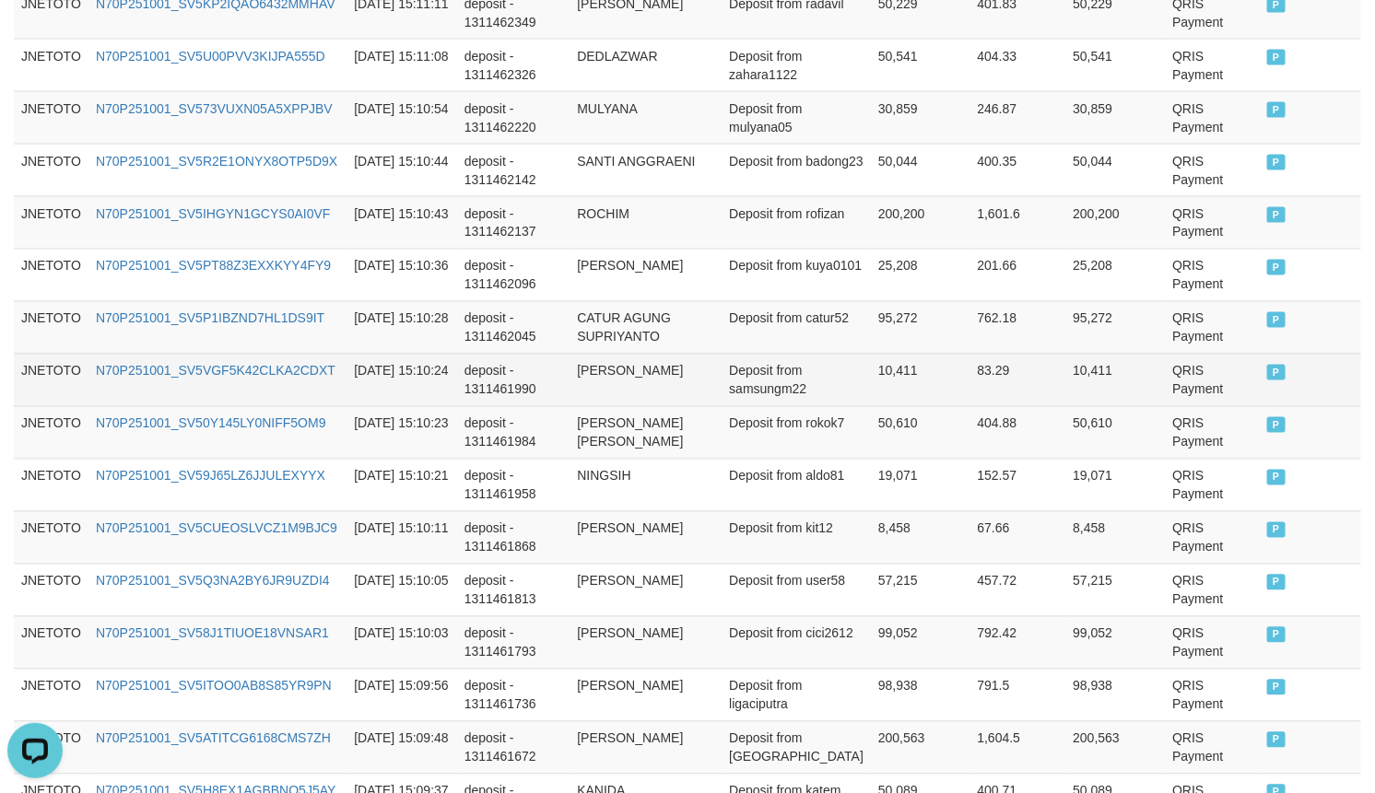
scroll to position [1447, 0]
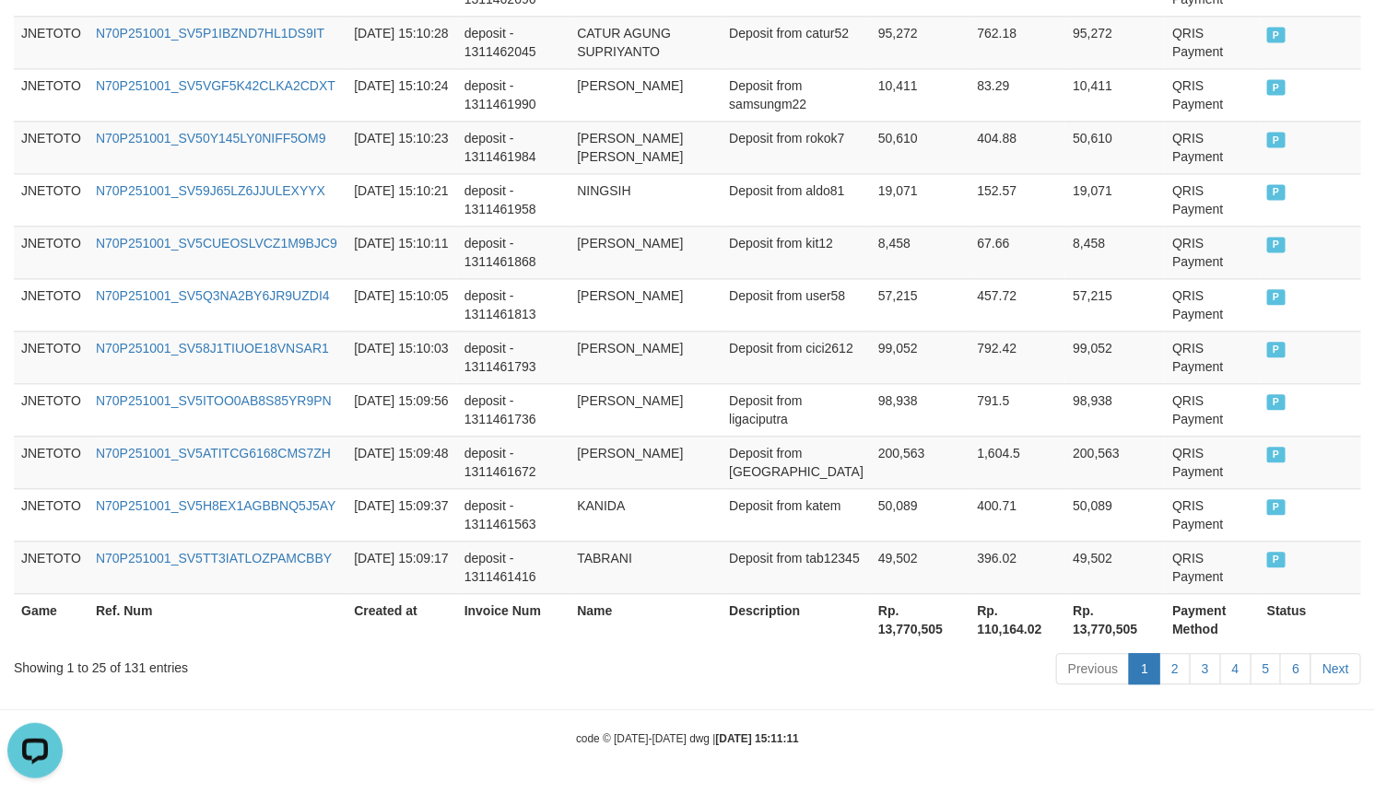
click at [905, 632] on th "Rp. 13,770,505" at bounding box center [920, 619] width 99 height 53
copy th "13,770,505"
drag, startPoint x: 885, startPoint y: 711, endPoint x: 885, endPoint y: 744, distance: 33.2
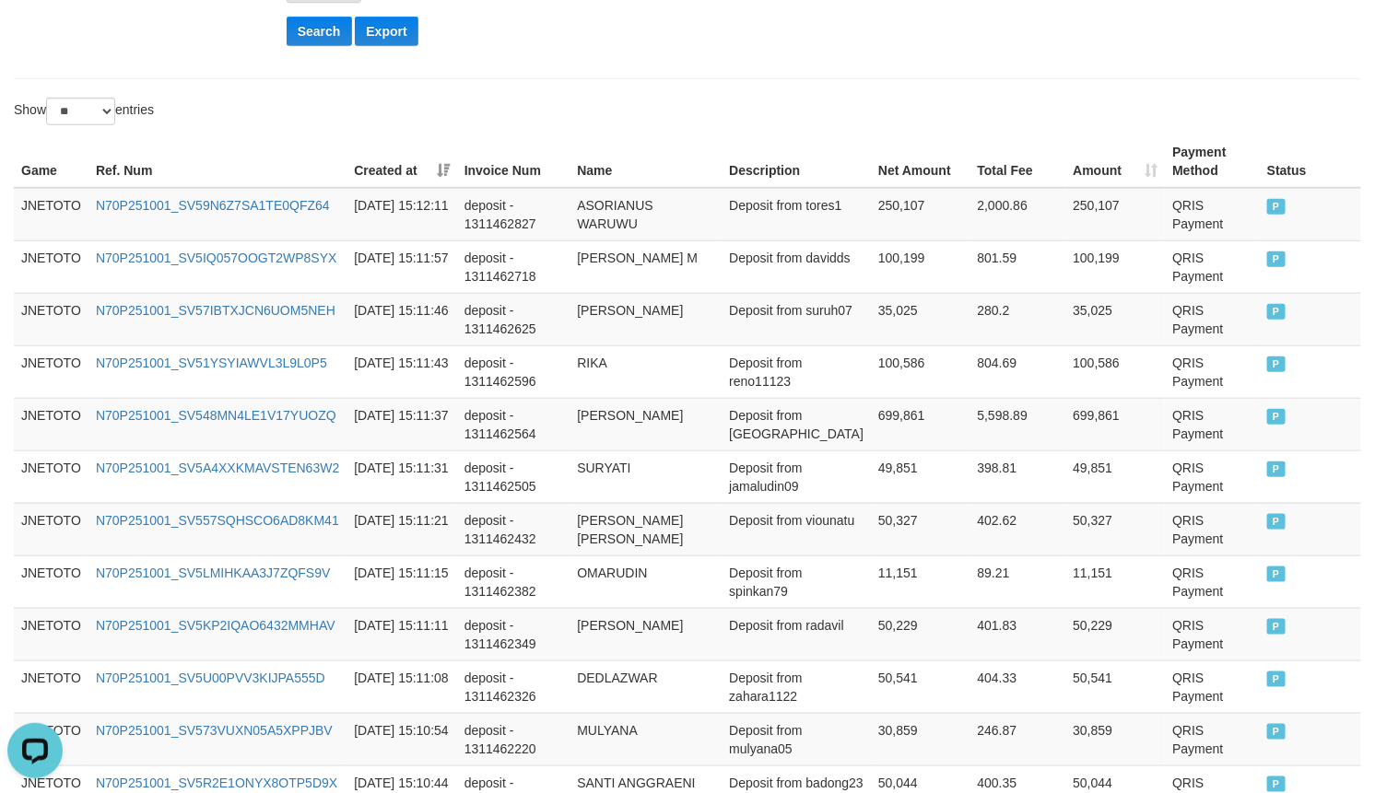
scroll to position [525, 0]
